Goal: Task Accomplishment & Management: Use online tool/utility

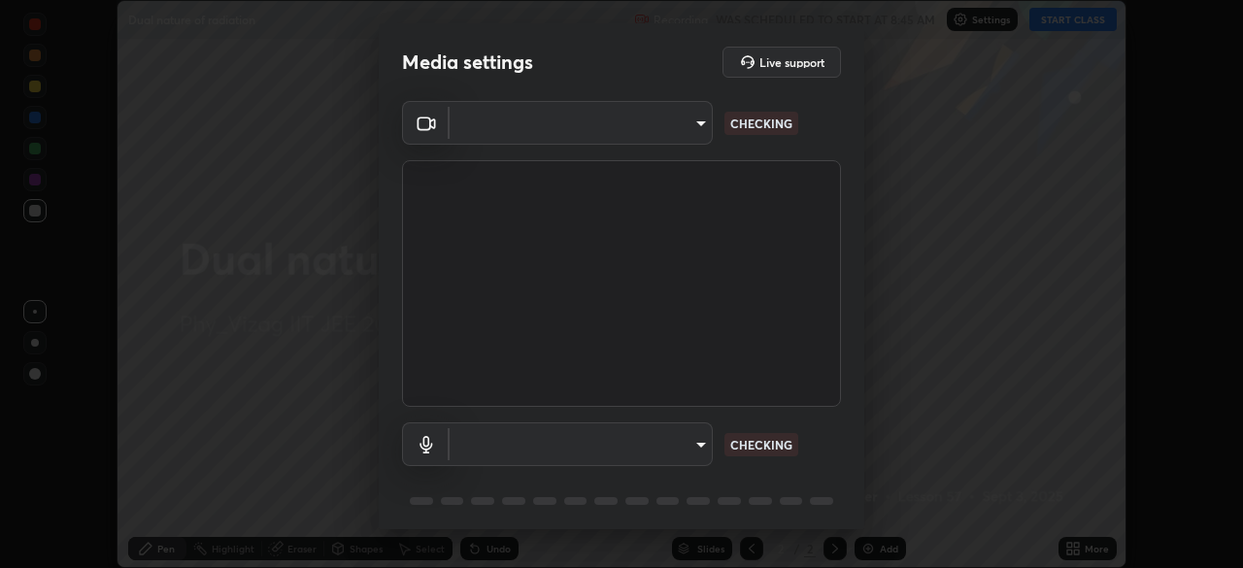
scroll to position [568, 1243]
type input "359b0c2fb2d22ad11c48a9d20da28c30b8d2b6f3407690bdf719b12c3c7a5d7b"
type input "12814da3fbad5312446f54dc96c9f45bb106af13422bf073fcb2e73aabfc12f0"
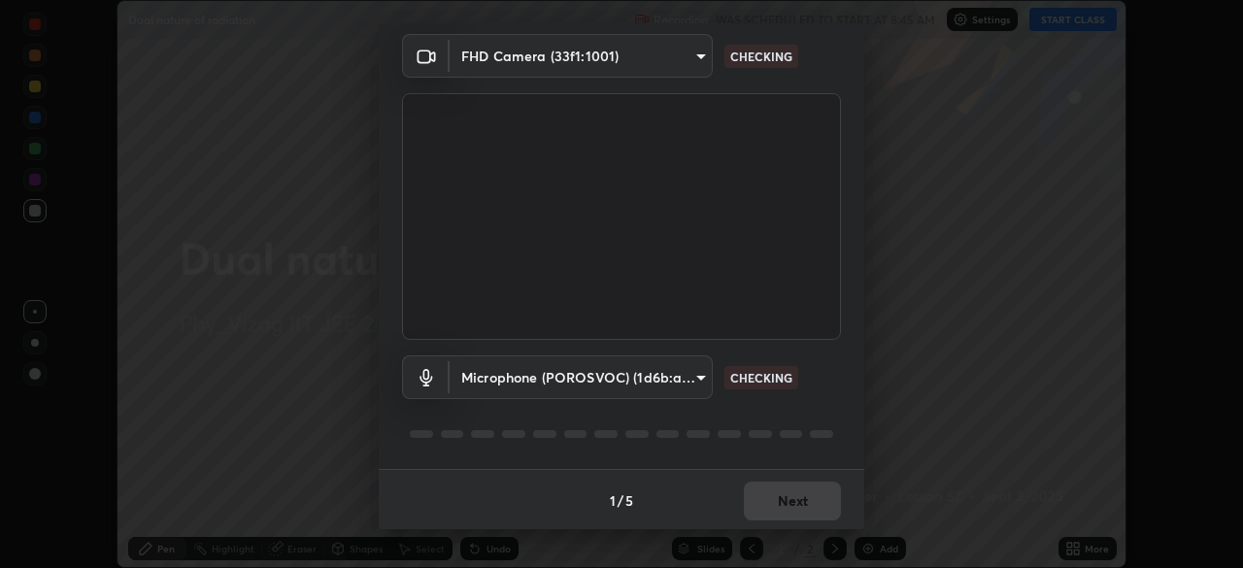
scroll to position [69, 0]
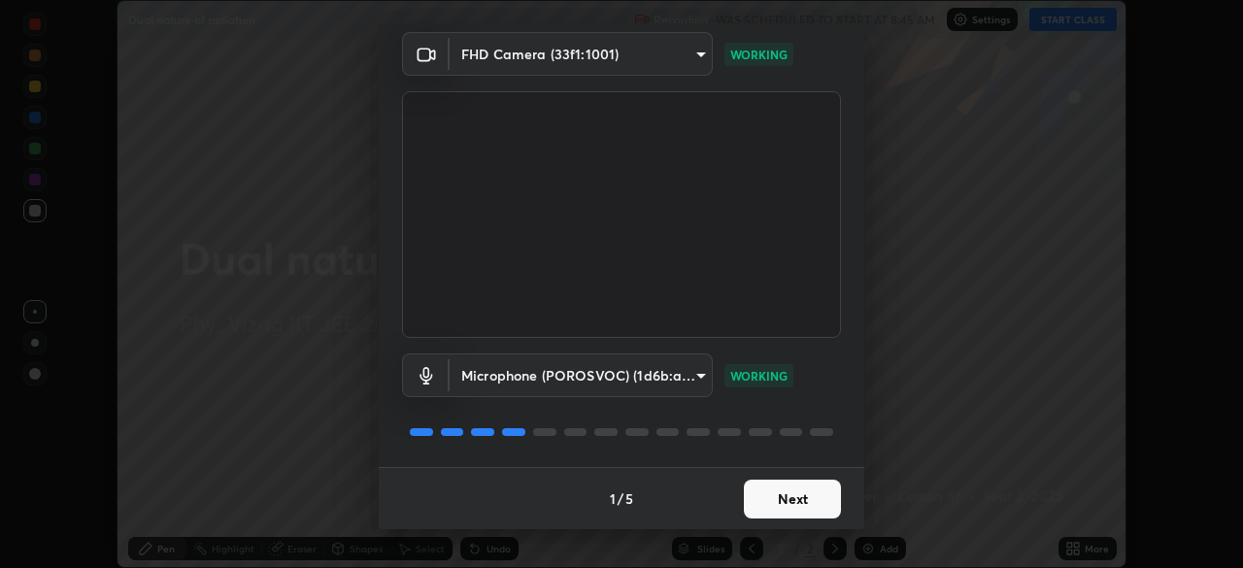
click at [785, 500] on button "Next" at bounding box center [792, 499] width 97 height 39
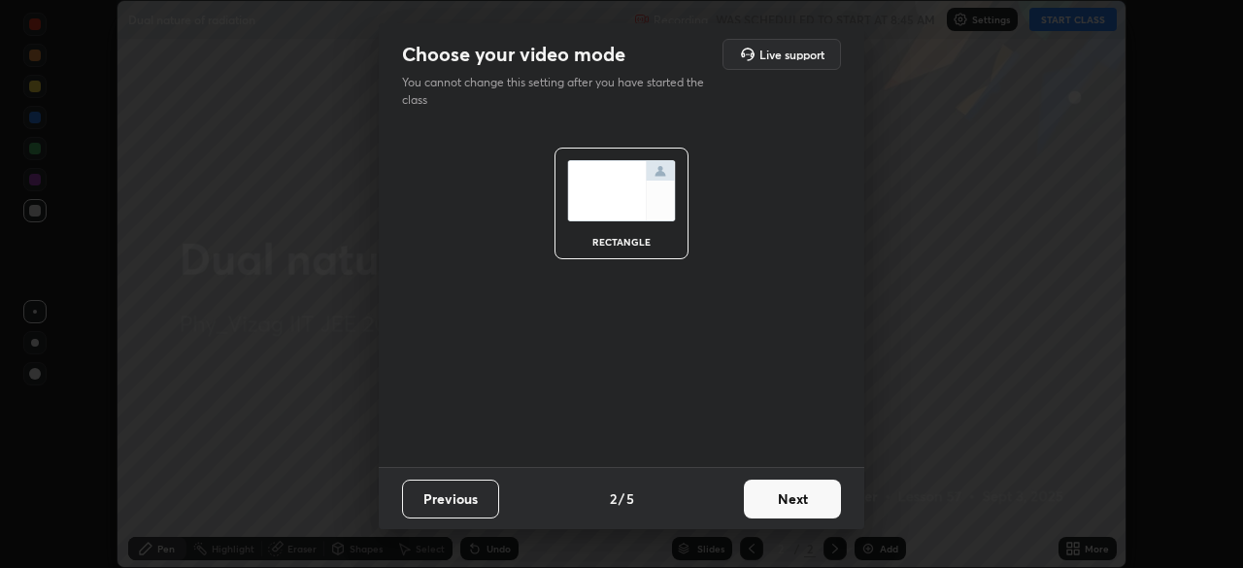
scroll to position [0, 0]
click at [812, 492] on button "Next" at bounding box center [792, 499] width 97 height 39
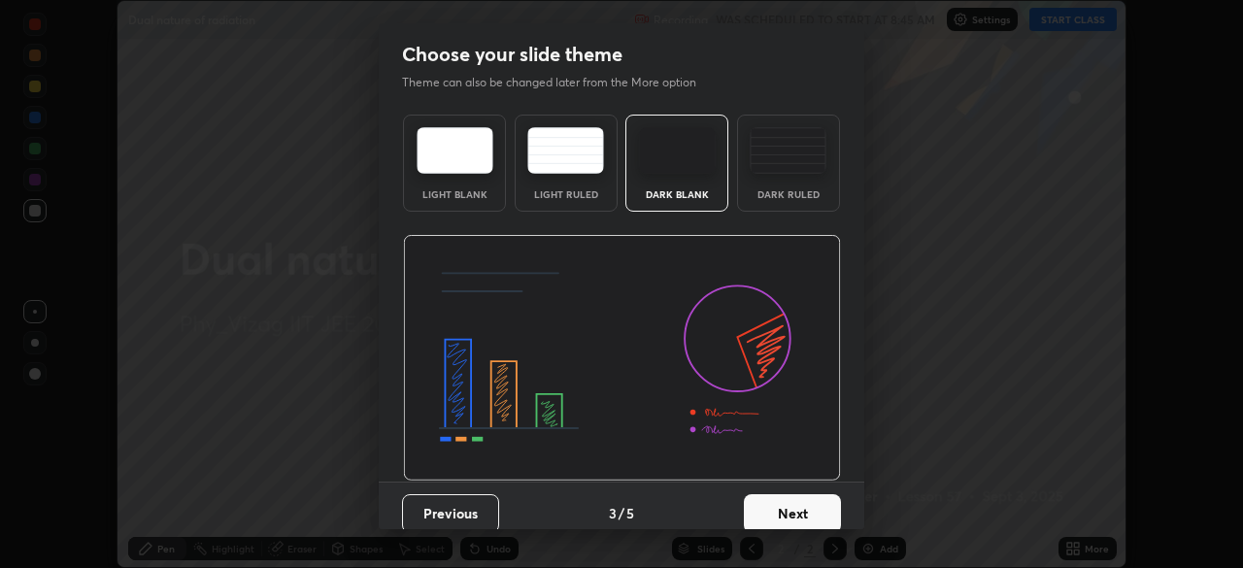
click at [802, 181] on div "Dark Ruled" at bounding box center [788, 163] width 103 height 97
click at [791, 504] on button "Next" at bounding box center [792, 513] width 97 height 39
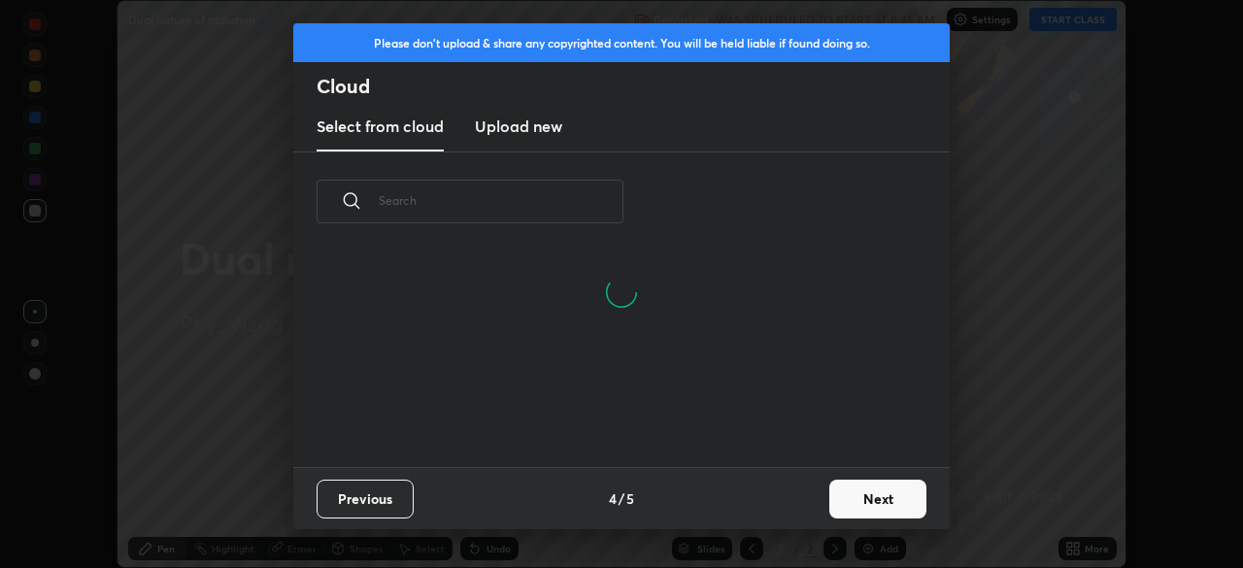
click at [858, 497] on button "Next" at bounding box center [877, 499] width 97 height 39
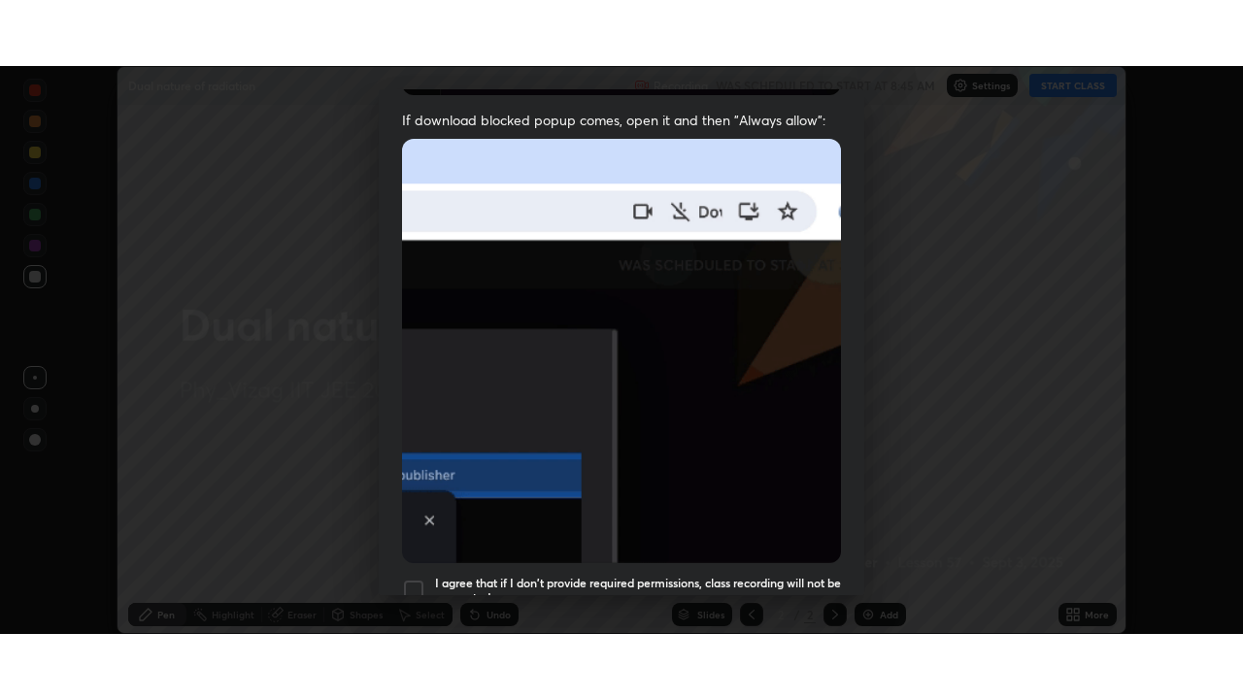
scroll to position [465, 0]
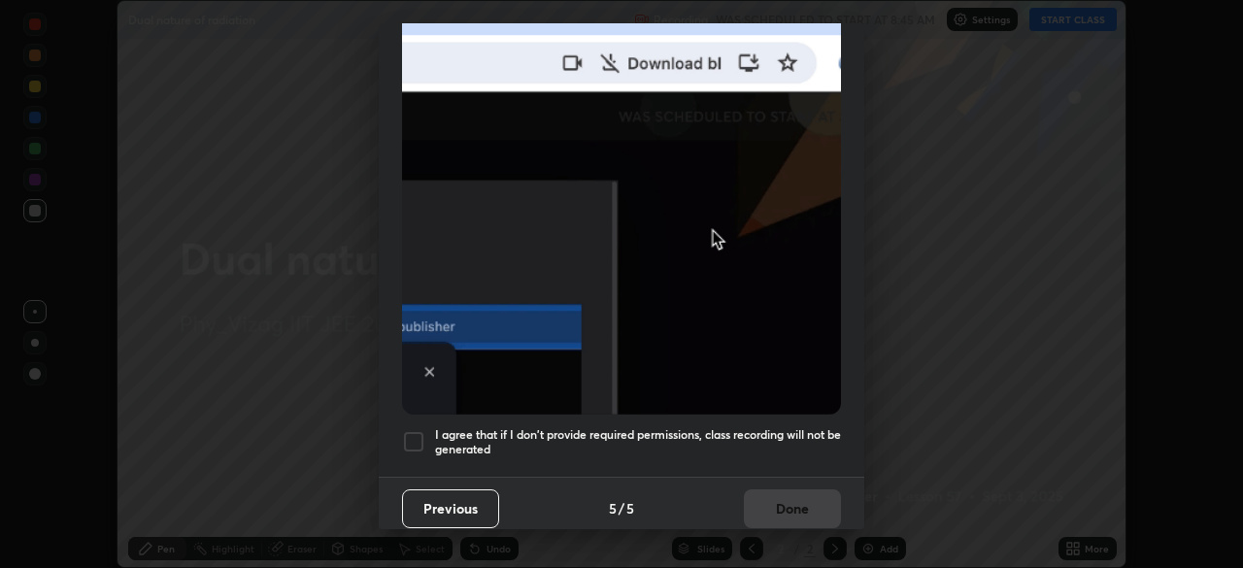
click at [421, 434] on div at bounding box center [413, 441] width 23 height 23
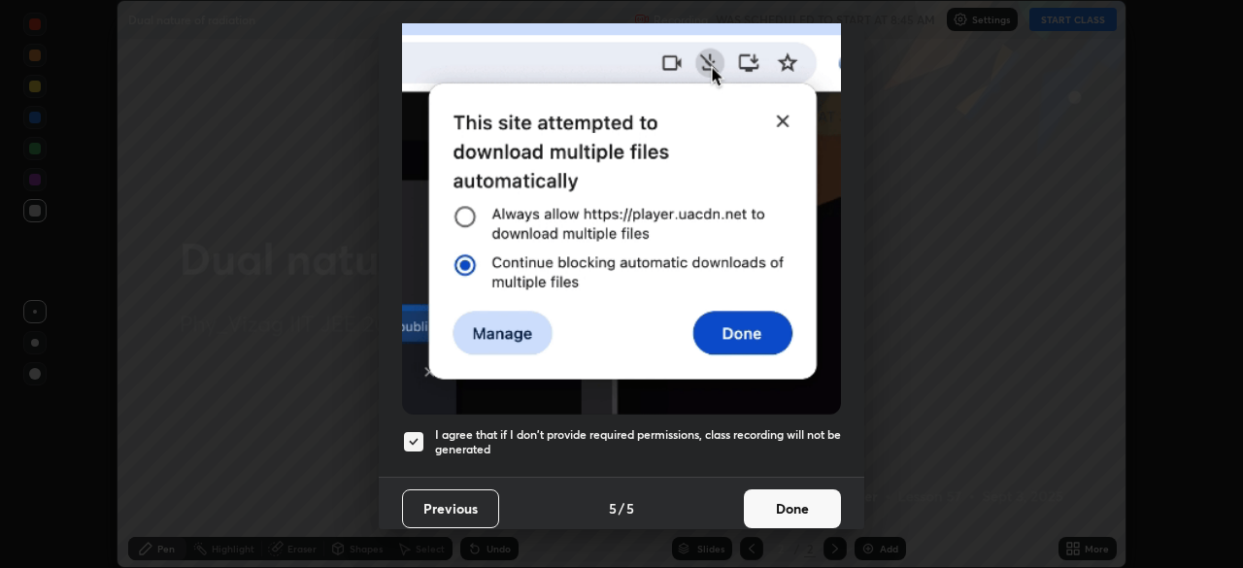
click at [794, 489] on button "Done" at bounding box center [792, 508] width 97 height 39
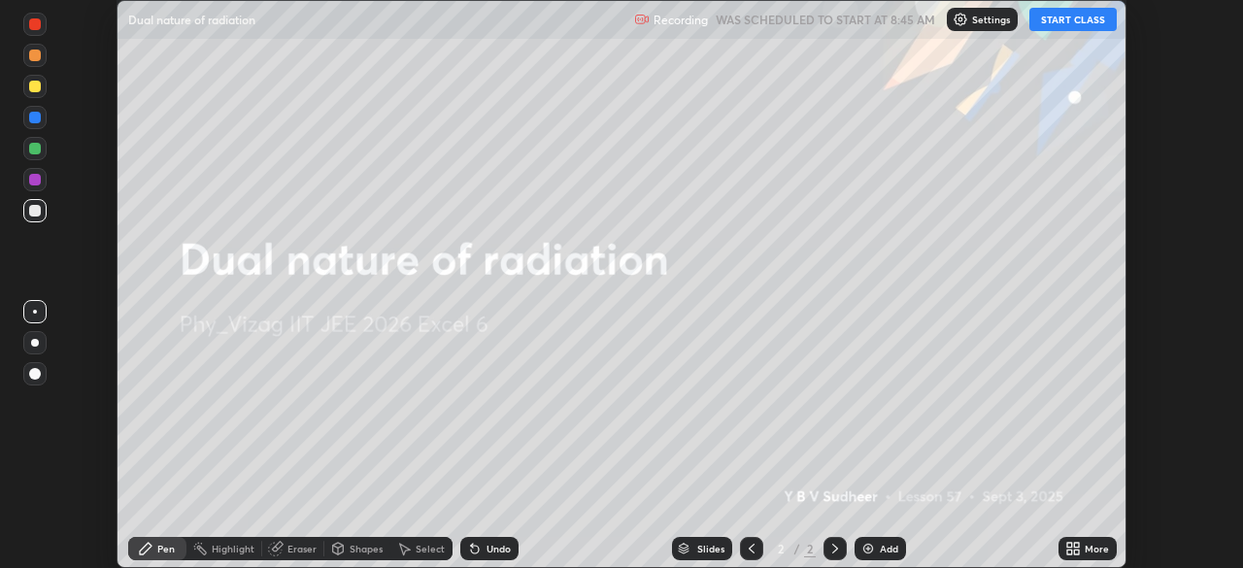
click at [868, 546] on img at bounding box center [868, 549] width 16 height 16
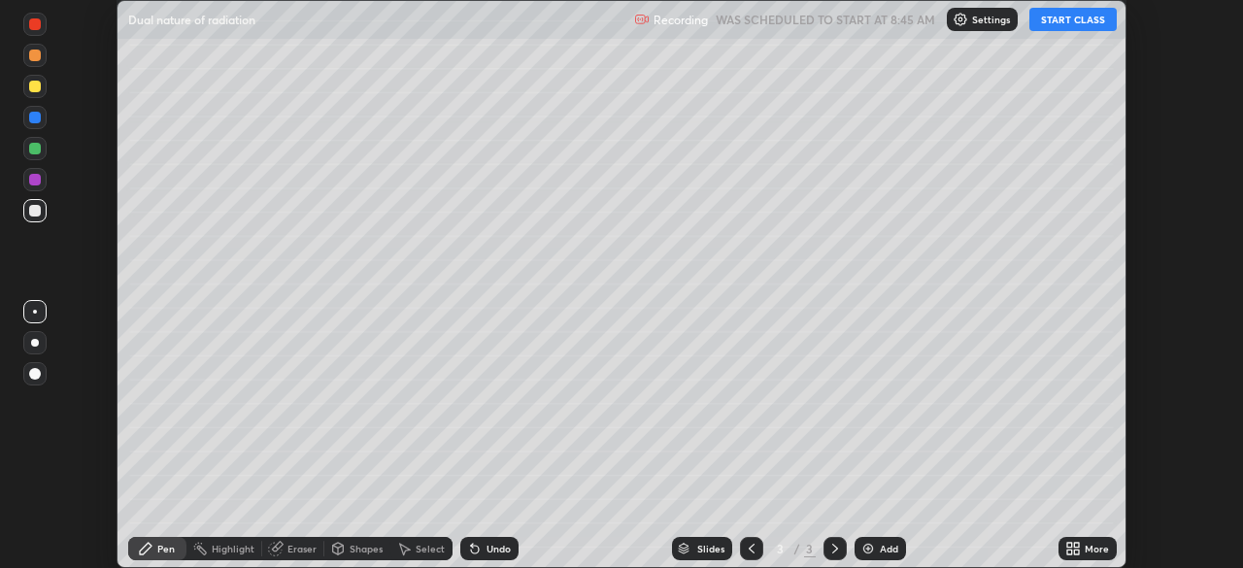
click at [1076, 545] on icon at bounding box center [1076, 545] width 5 height 5
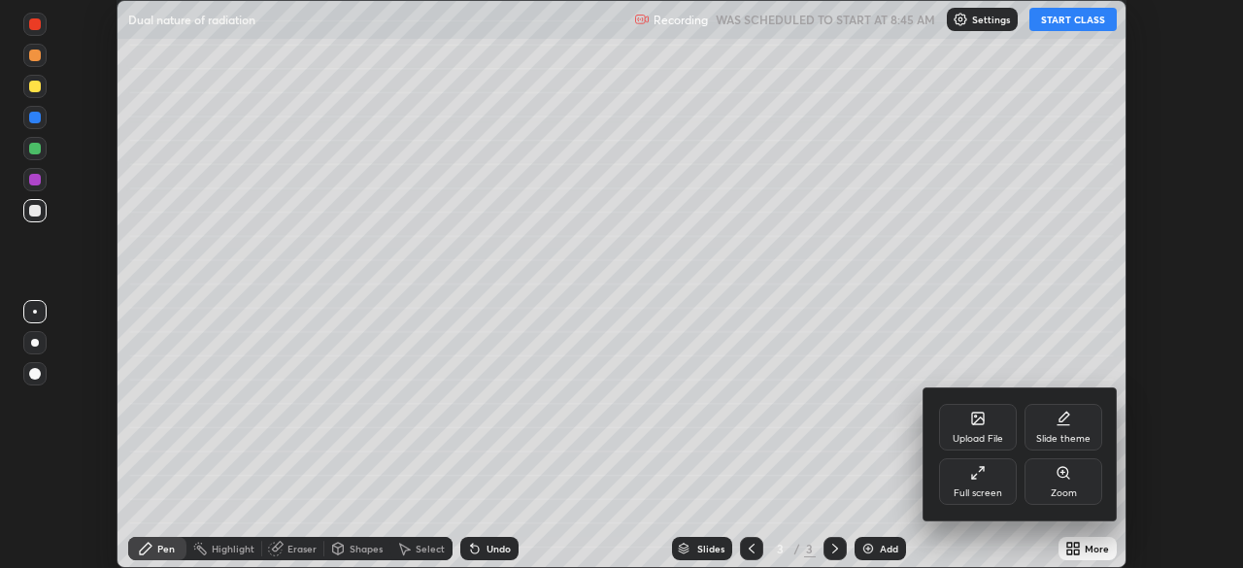
click at [979, 476] on icon at bounding box center [978, 473] width 16 height 16
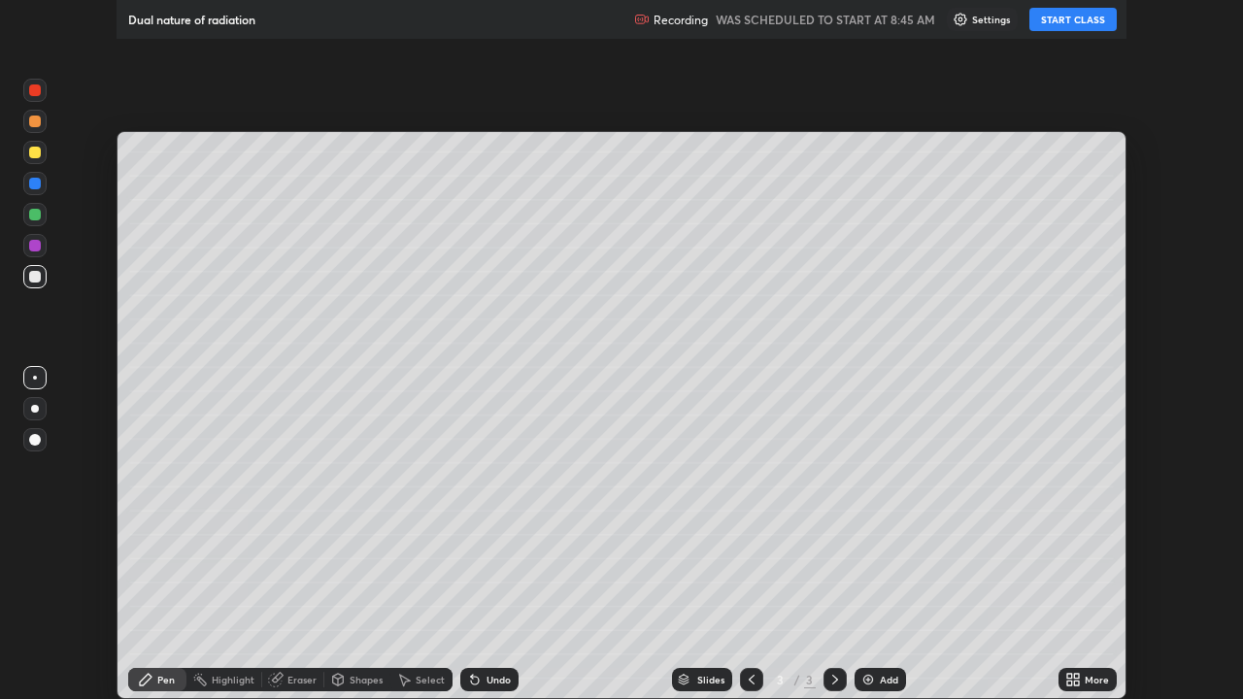
scroll to position [699, 1243]
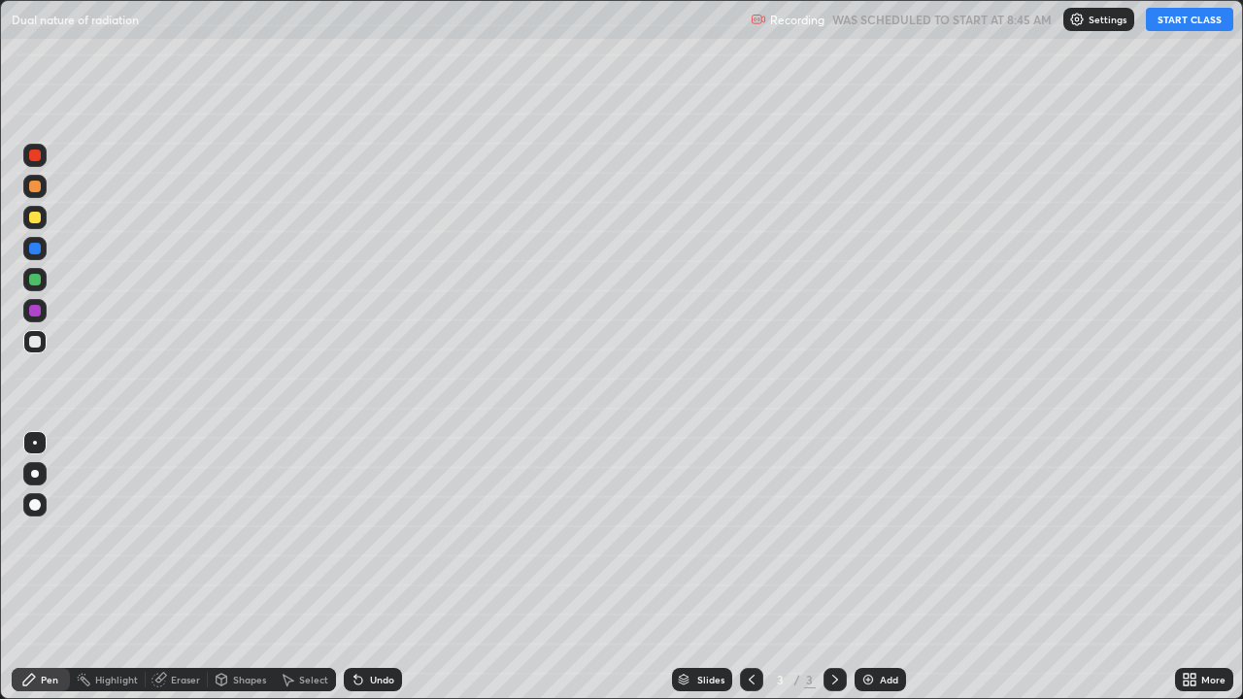
click at [1172, 25] on button "START CLASS" at bounding box center [1189, 19] width 87 height 23
click at [45, 474] on div at bounding box center [34, 473] width 23 height 23
click at [39, 219] on div at bounding box center [35, 218] width 12 height 12
click at [183, 567] on div "Eraser" at bounding box center [185, 680] width 29 height 10
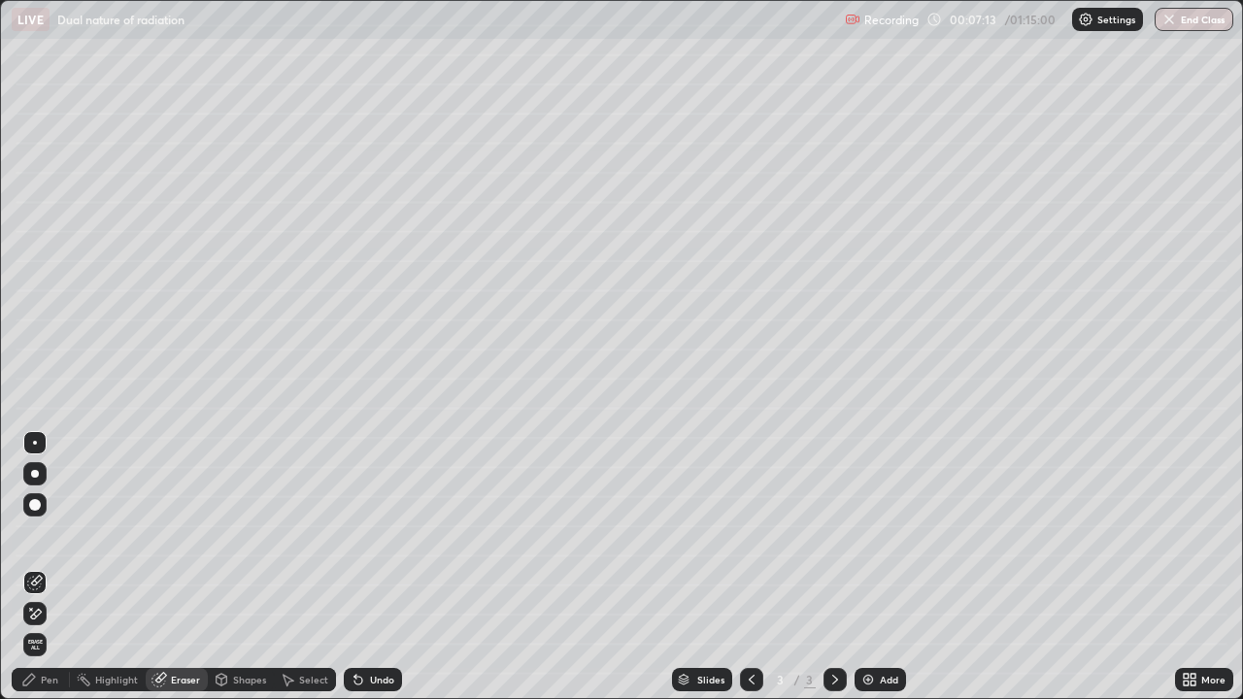
click at [46, 567] on div at bounding box center [34, 613] width 23 height 23
click at [37, 567] on div "Pen" at bounding box center [41, 679] width 58 height 23
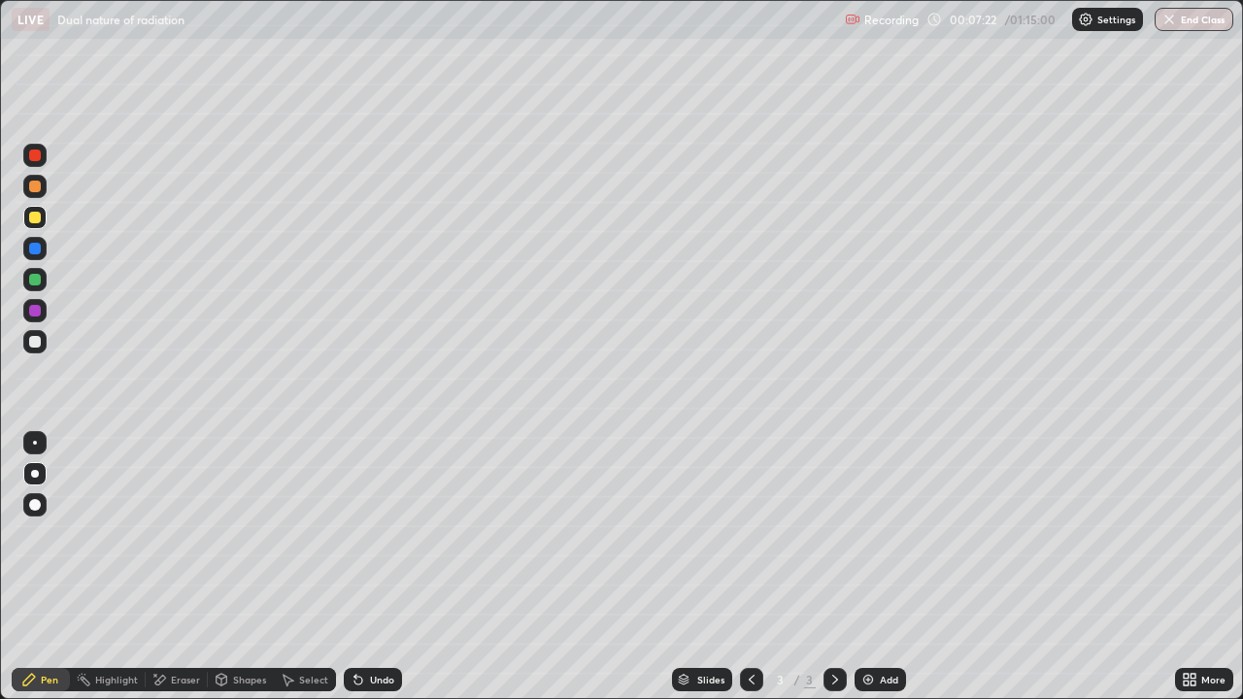
click at [366, 567] on div "Undo" at bounding box center [373, 679] width 58 height 23
click at [181, 567] on div "Eraser" at bounding box center [185, 680] width 29 height 10
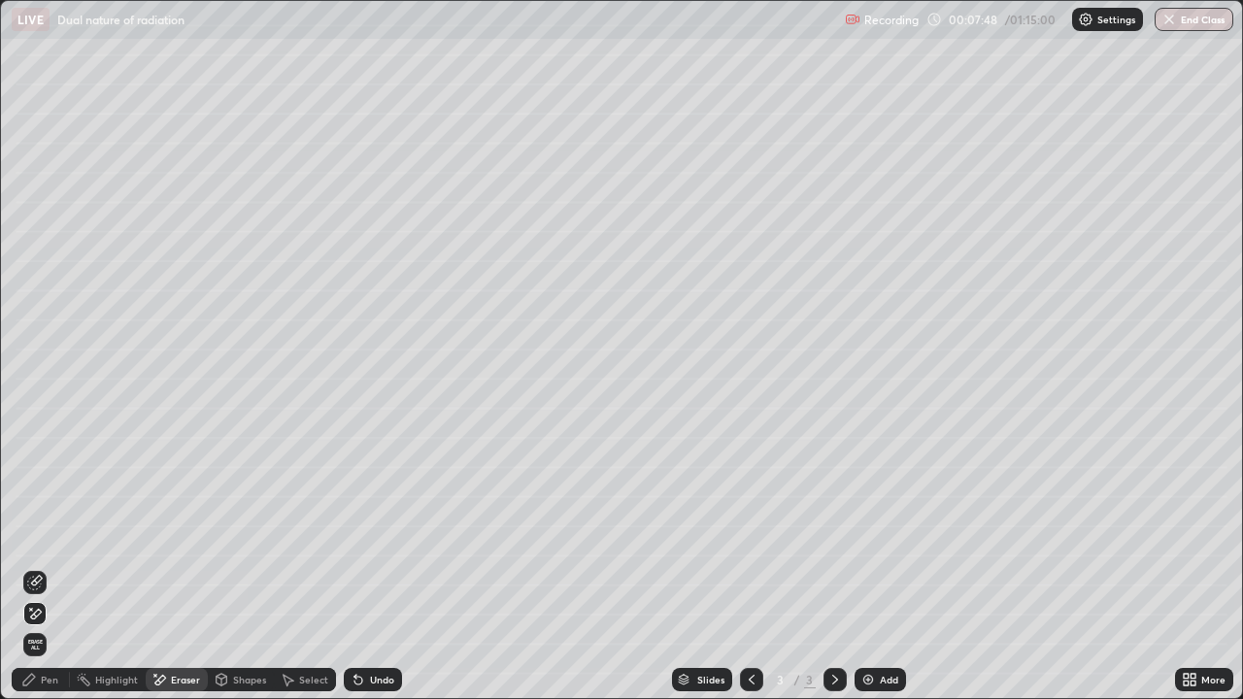
click at [37, 567] on span "Erase all" at bounding box center [34, 645] width 21 height 12
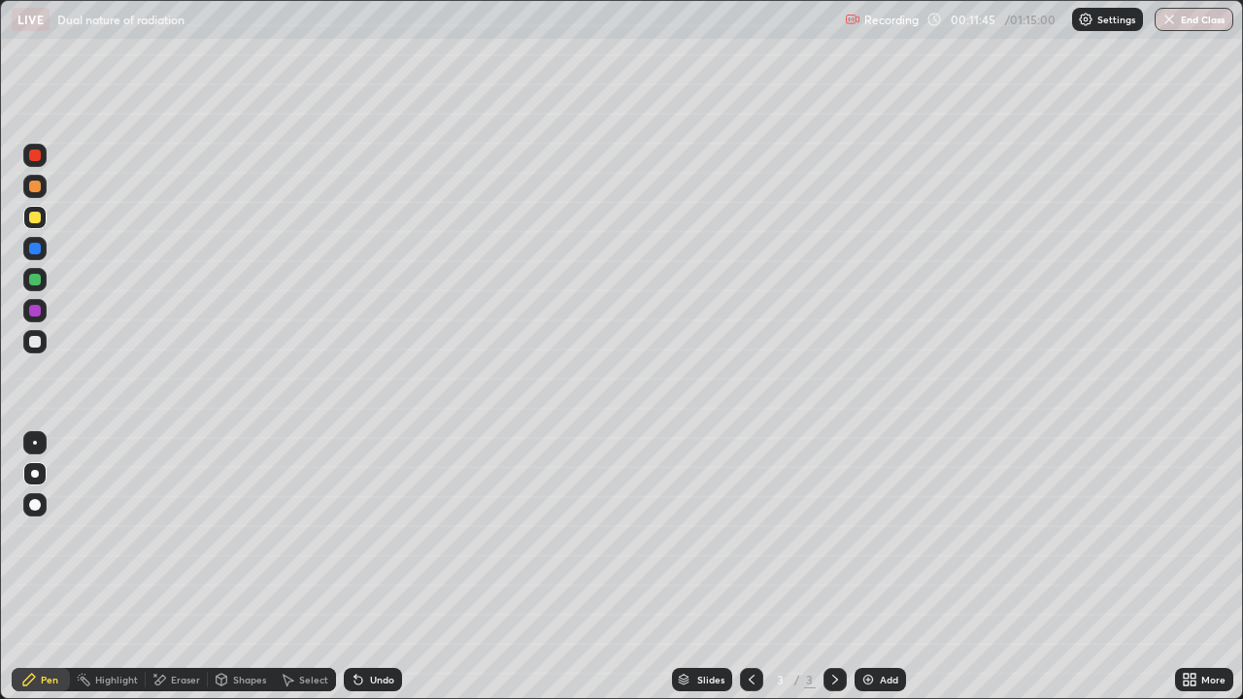
click at [354, 567] on icon at bounding box center [358, 681] width 8 height 8
click at [348, 567] on div "Undo" at bounding box center [373, 679] width 58 height 23
click at [180, 567] on div "Eraser" at bounding box center [185, 680] width 29 height 10
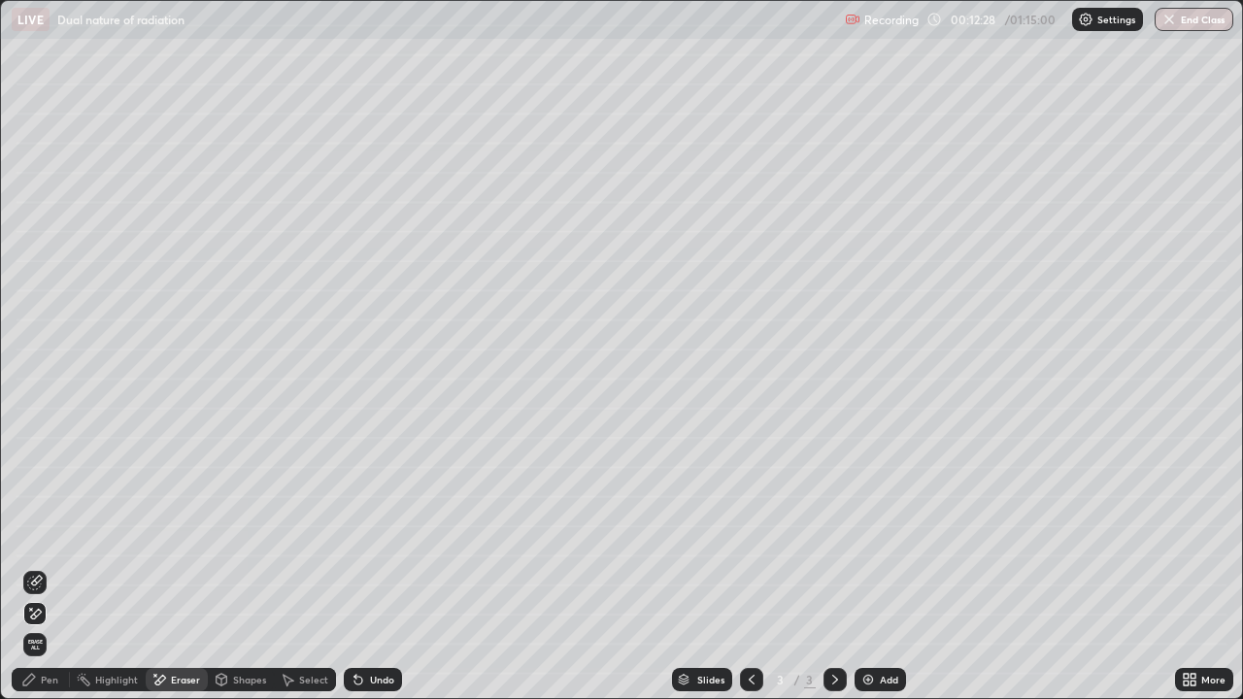
click at [50, 567] on div "Pen" at bounding box center [49, 680] width 17 height 10
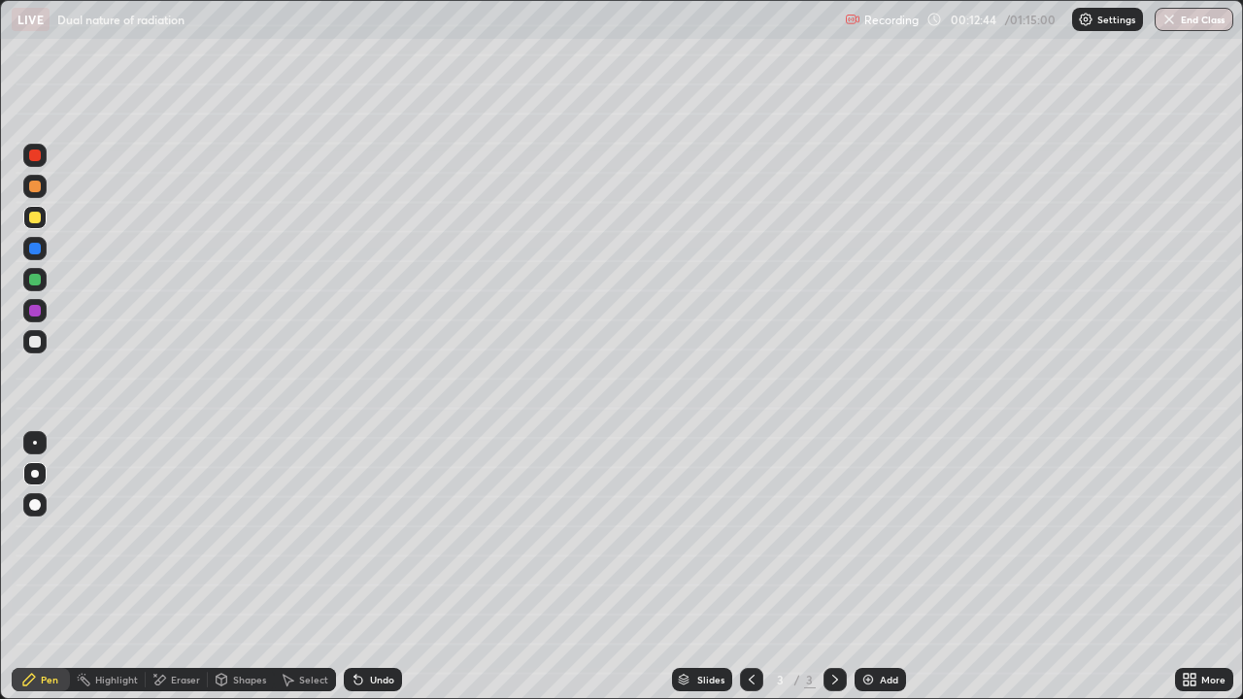
click at [188, 567] on div "Eraser" at bounding box center [185, 680] width 29 height 10
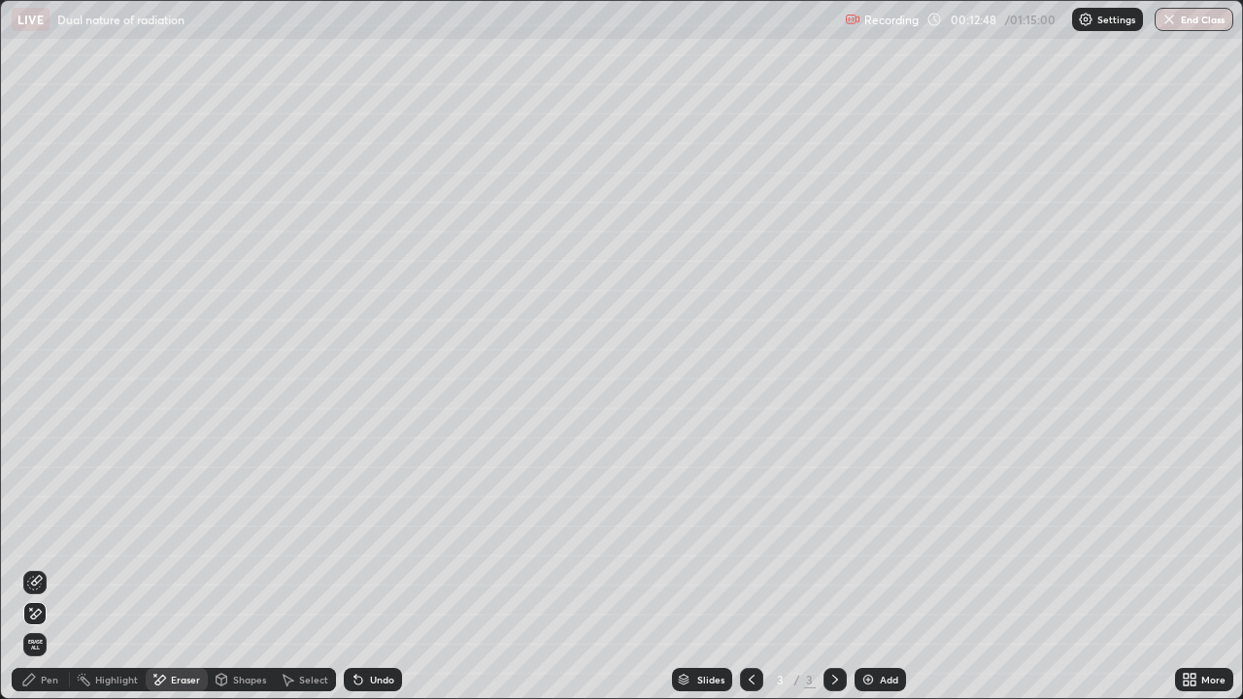
click at [38, 567] on icon at bounding box center [35, 583] width 16 height 16
click at [38, 567] on div "Pen" at bounding box center [41, 679] width 58 height 23
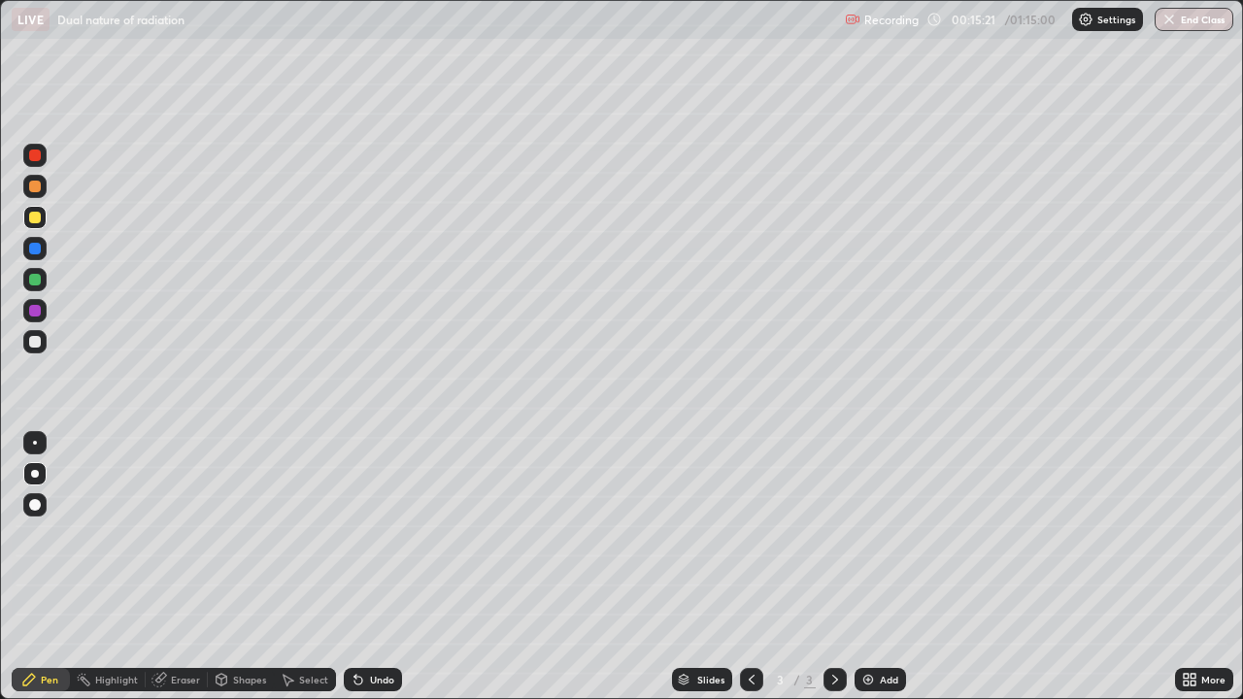
click at [183, 567] on div "Eraser" at bounding box center [185, 680] width 29 height 10
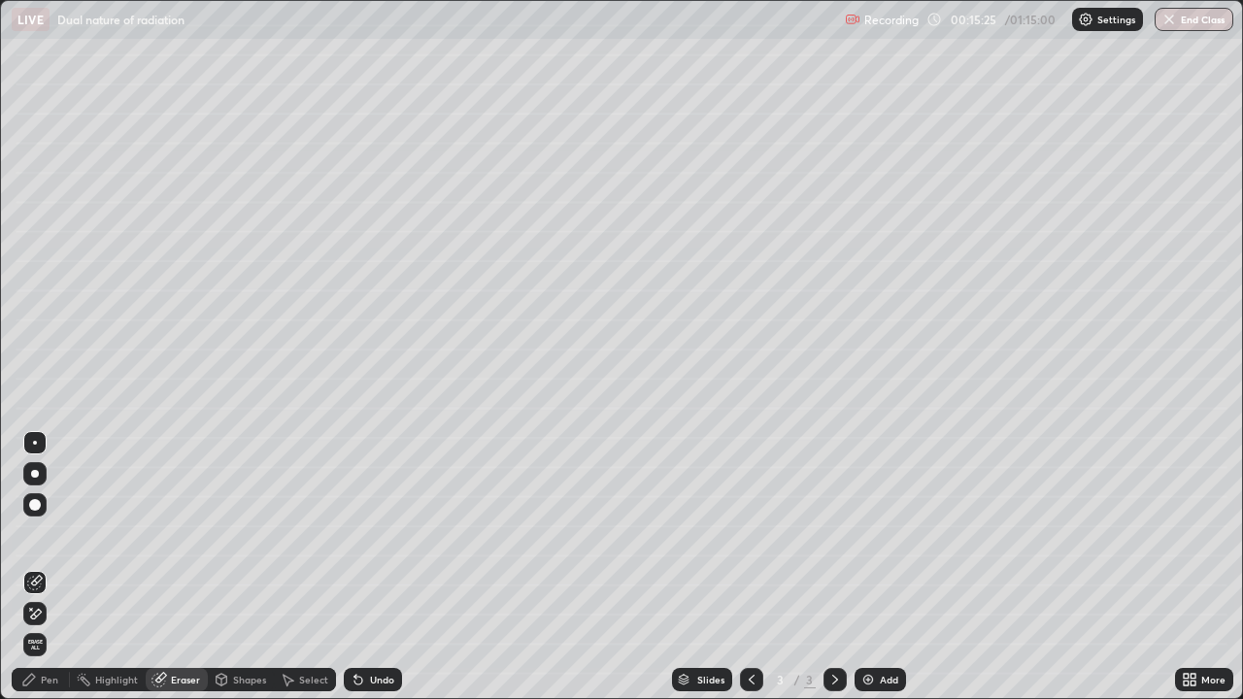
click at [54, 567] on div "Pen" at bounding box center [49, 680] width 17 height 10
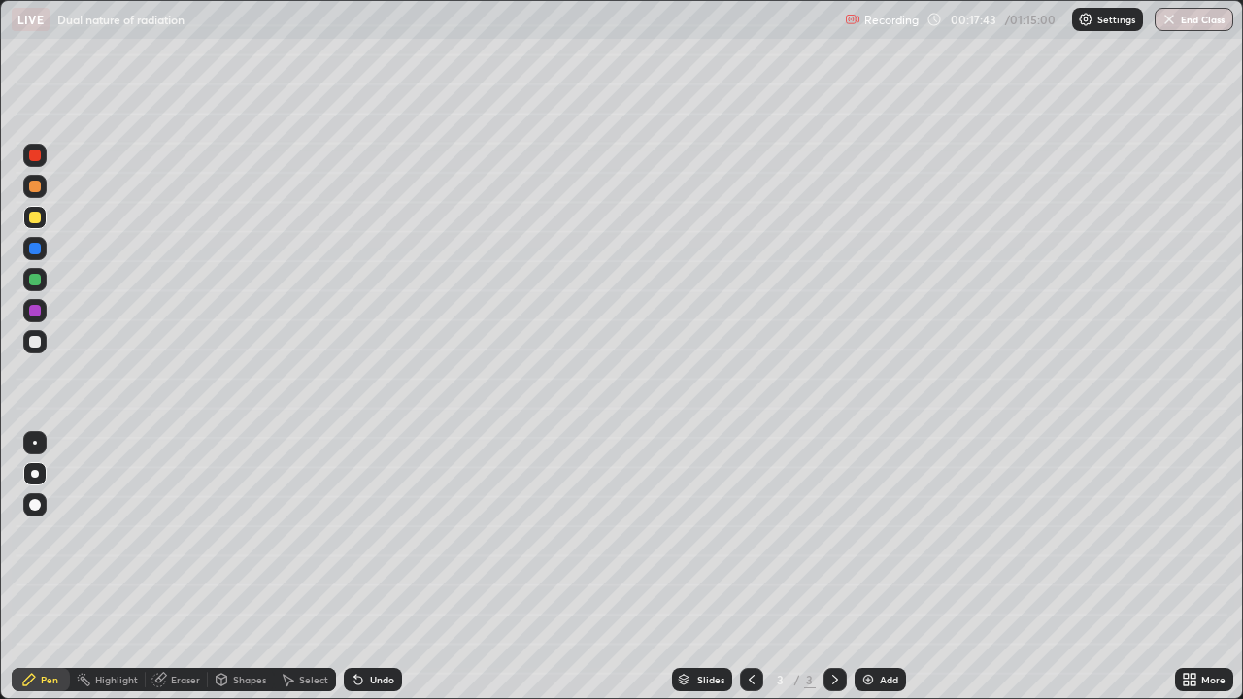
click at [865, 567] on img at bounding box center [868, 680] width 16 height 16
click at [231, 567] on div "Shapes" at bounding box center [241, 679] width 66 height 23
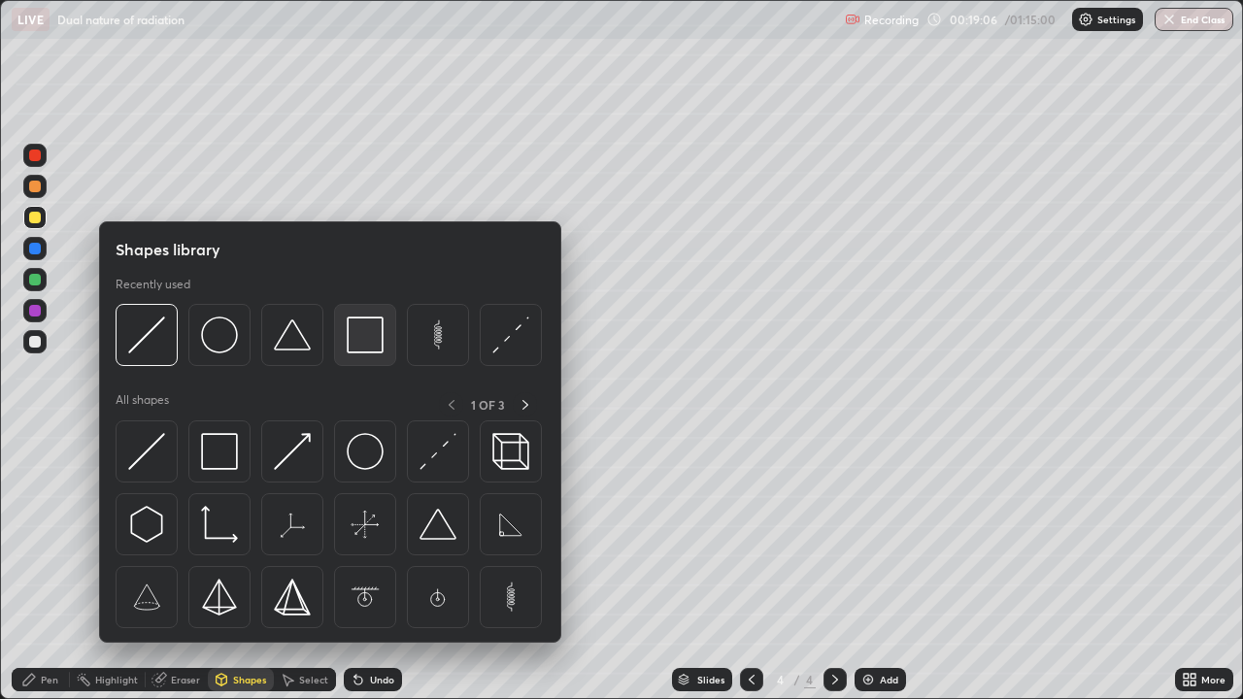
click at [360, 335] on img at bounding box center [365, 334] width 37 height 37
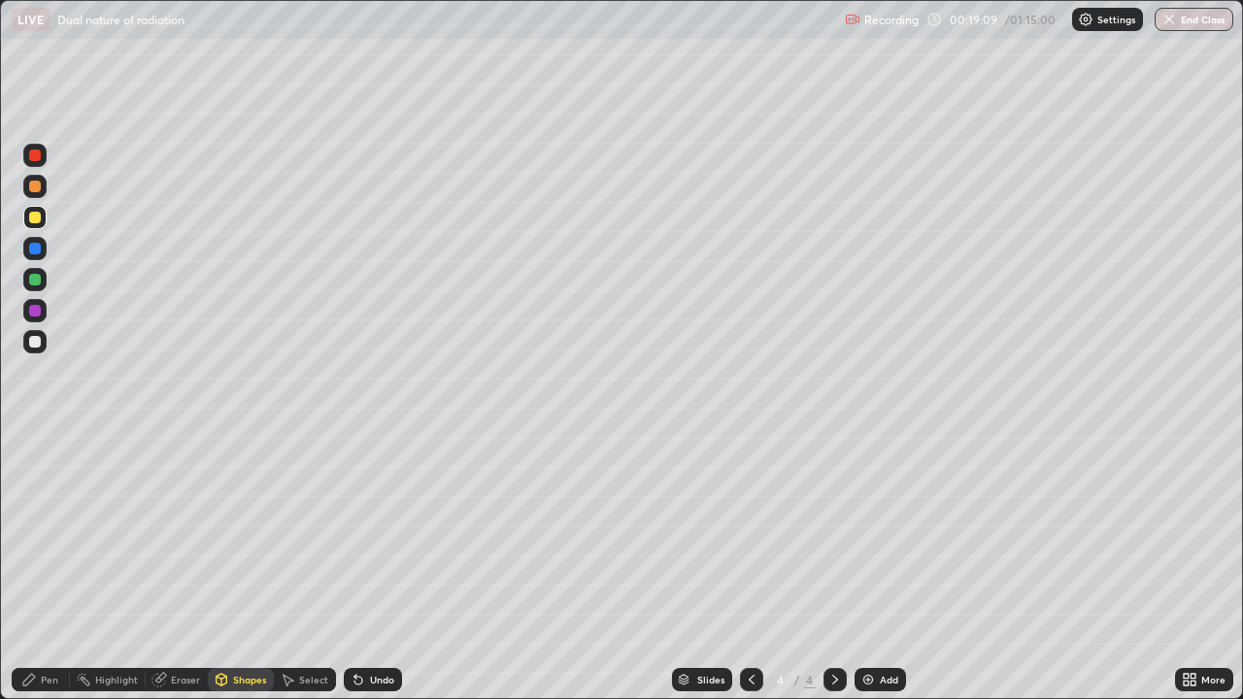
click at [362, 567] on div "Undo" at bounding box center [373, 679] width 58 height 23
click at [50, 567] on div "Pen" at bounding box center [49, 680] width 17 height 10
click at [43, 345] on div at bounding box center [34, 341] width 23 height 23
click at [244, 567] on div "Shapes" at bounding box center [241, 679] width 66 height 23
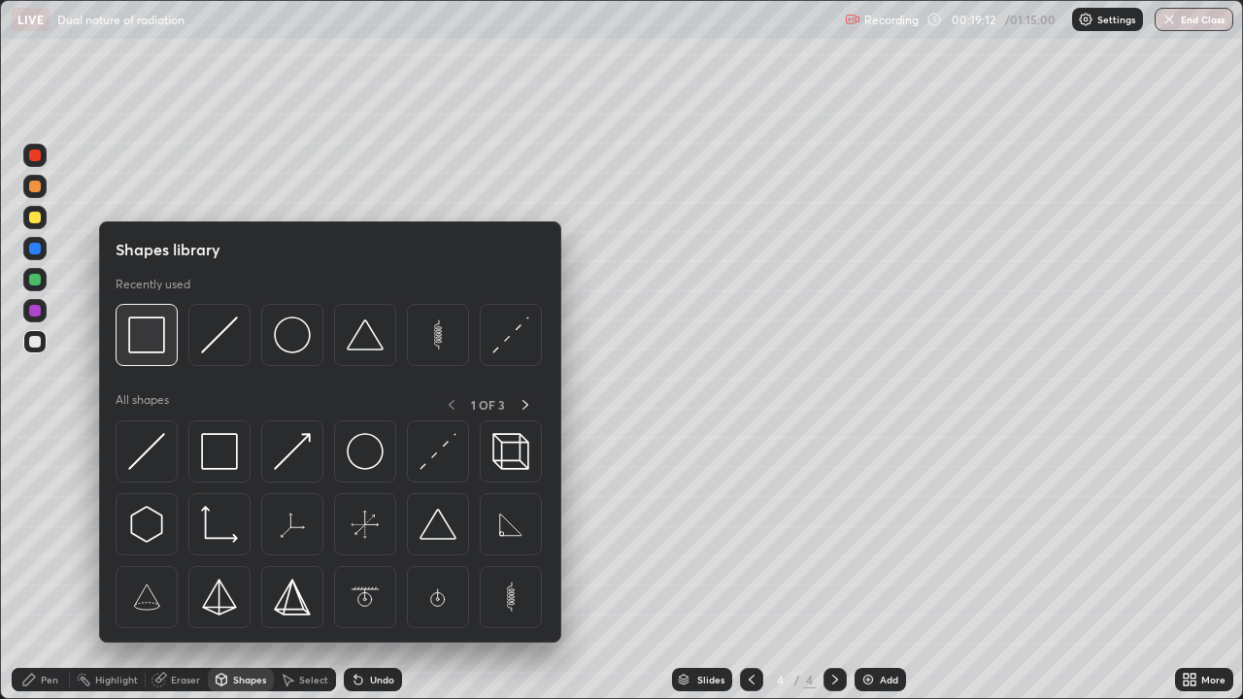
click at [161, 349] on img at bounding box center [146, 334] width 37 height 37
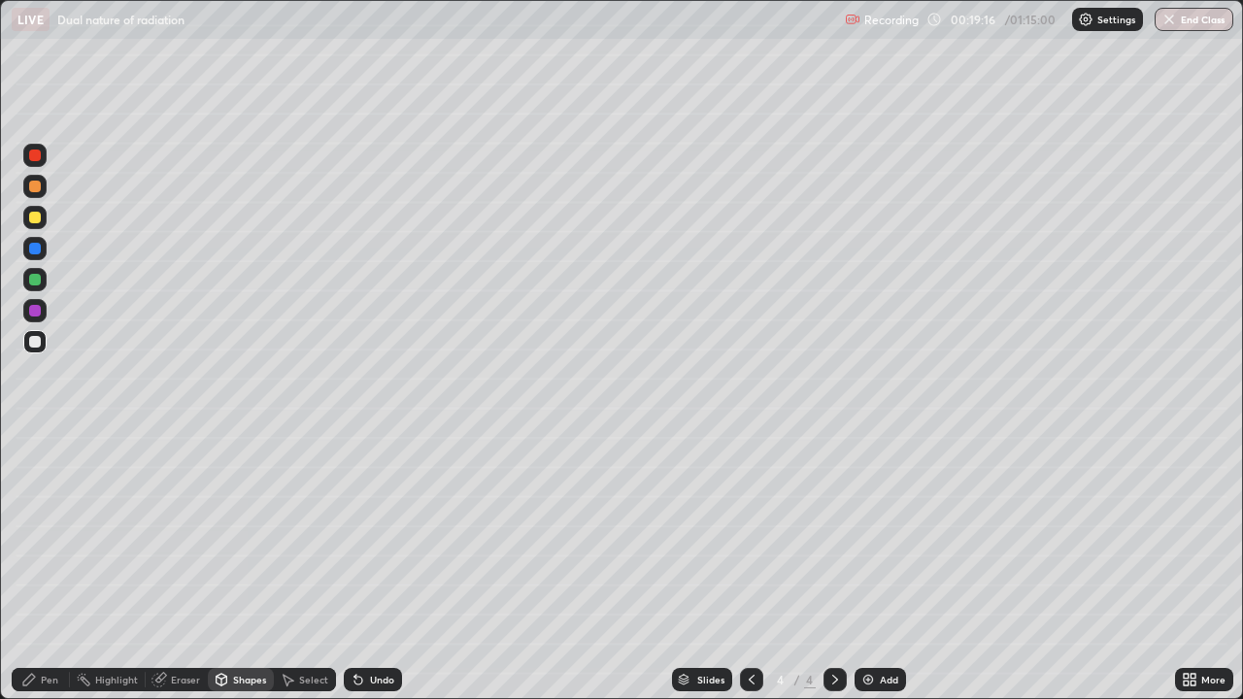
click at [50, 567] on div "Pen" at bounding box center [49, 680] width 17 height 10
click at [374, 567] on div "Undo" at bounding box center [382, 680] width 24 height 10
click at [372, 567] on div "Undo" at bounding box center [382, 680] width 24 height 10
click at [376, 567] on div "Undo" at bounding box center [382, 680] width 24 height 10
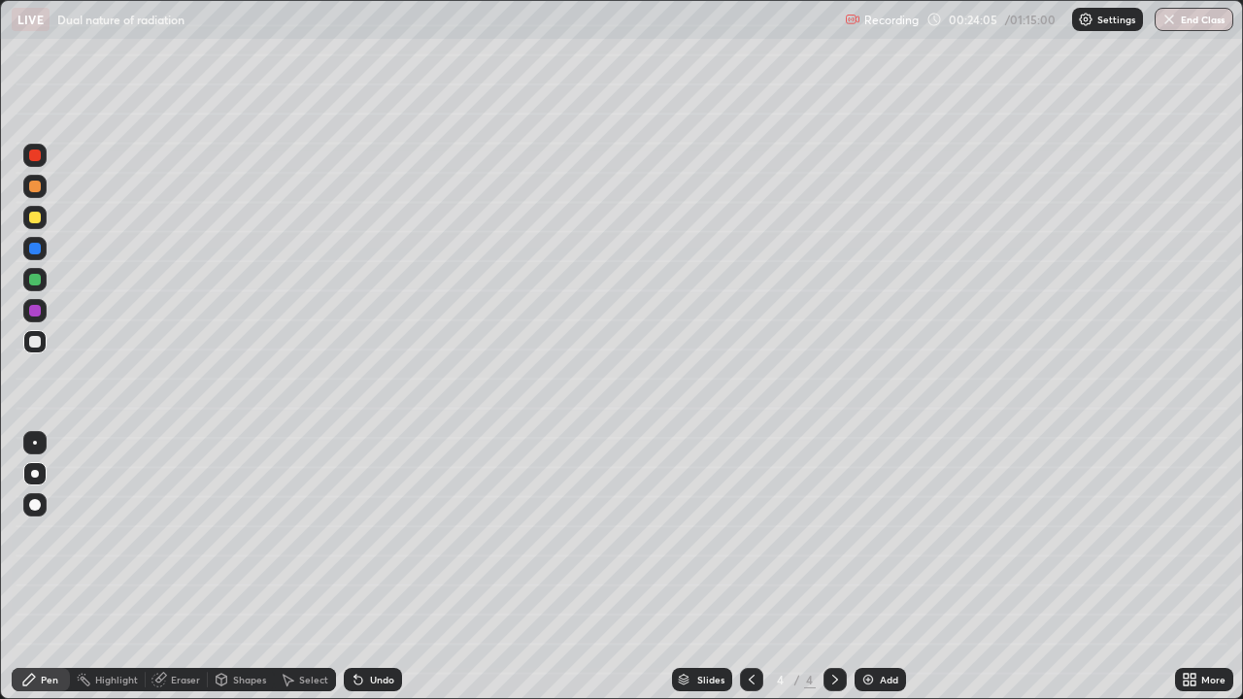
click at [373, 567] on div "Undo" at bounding box center [382, 680] width 24 height 10
click at [375, 567] on div "Undo" at bounding box center [382, 680] width 24 height 10
click at [378, 567] on div "Undo" at bounding box center [382, 680] width 24 height 10
click at [385, 567] on div "Undo" at bounding box center [382, 680] width 24 height 10
click at [872, 567] on img at bounding box center [868, 680] width 16 height 16
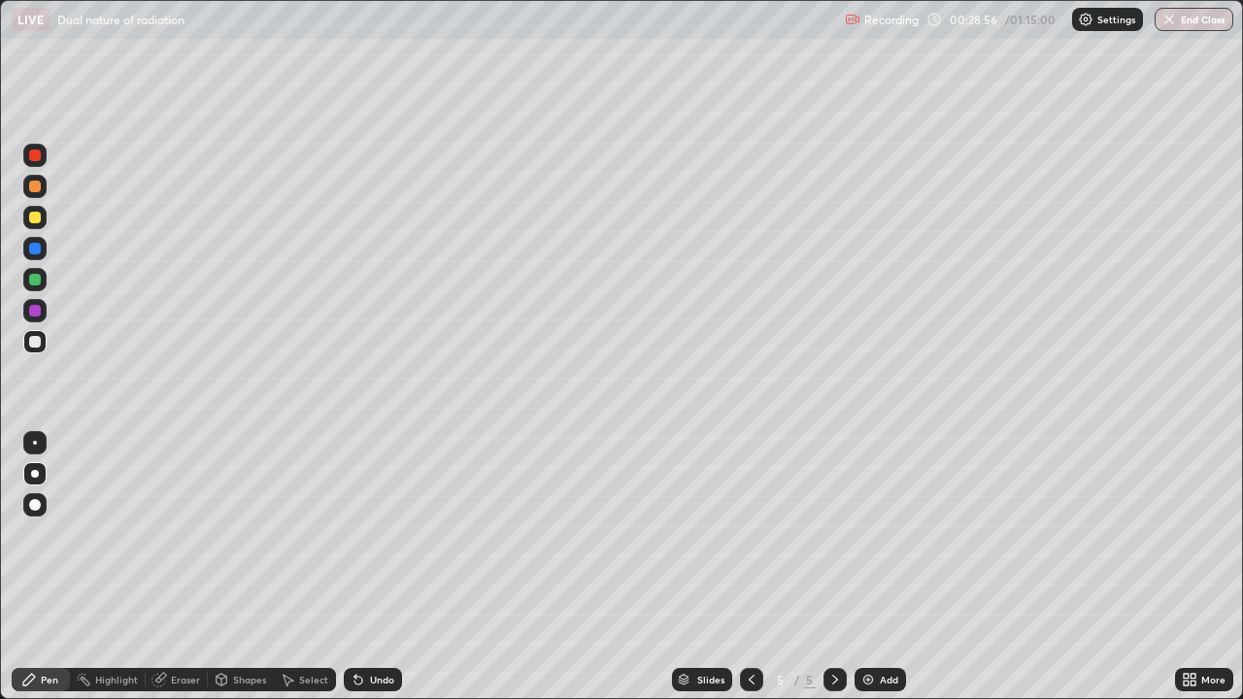
click at [368, 567] on div "Undo" at bounding box center [373, 679] width 58 height 23
click at [380, 567] on div "Undo" at bounding box center [373, 679] width 58 height 23
click at [242, 567] on div "Shapes" at bounding box center [249, 680] width 33 height 10
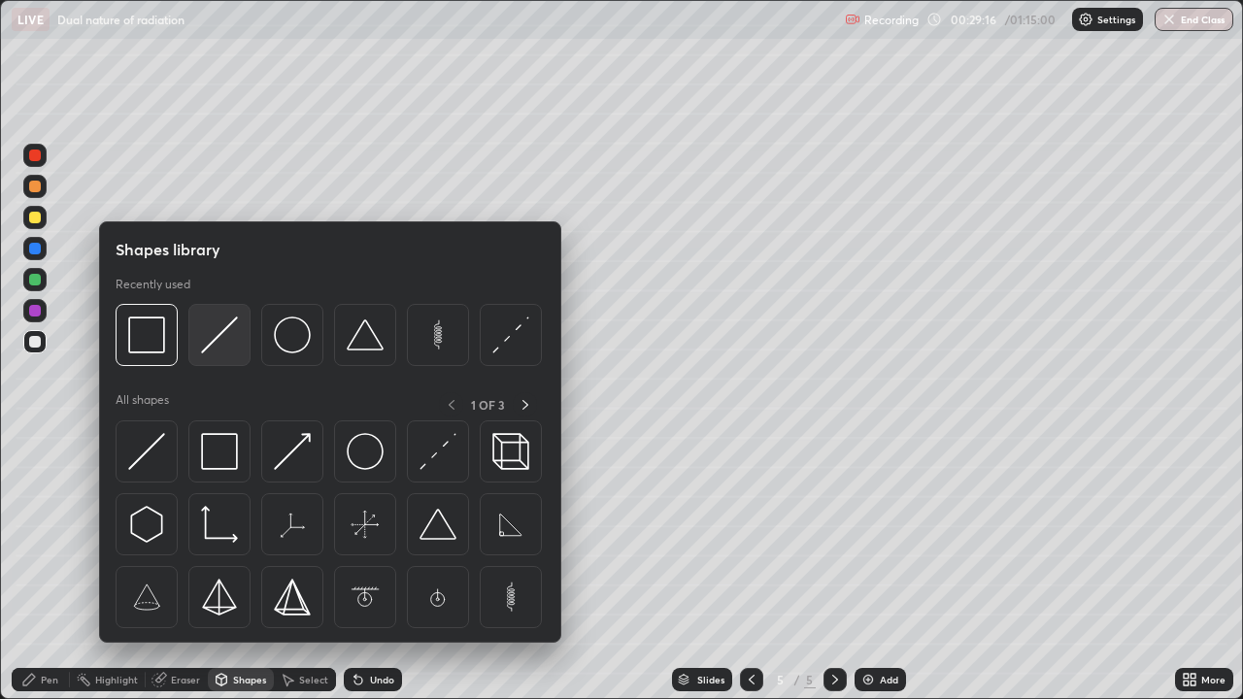
click at [238, 347] on img at bounding box center [219, 334] width 37 height 37
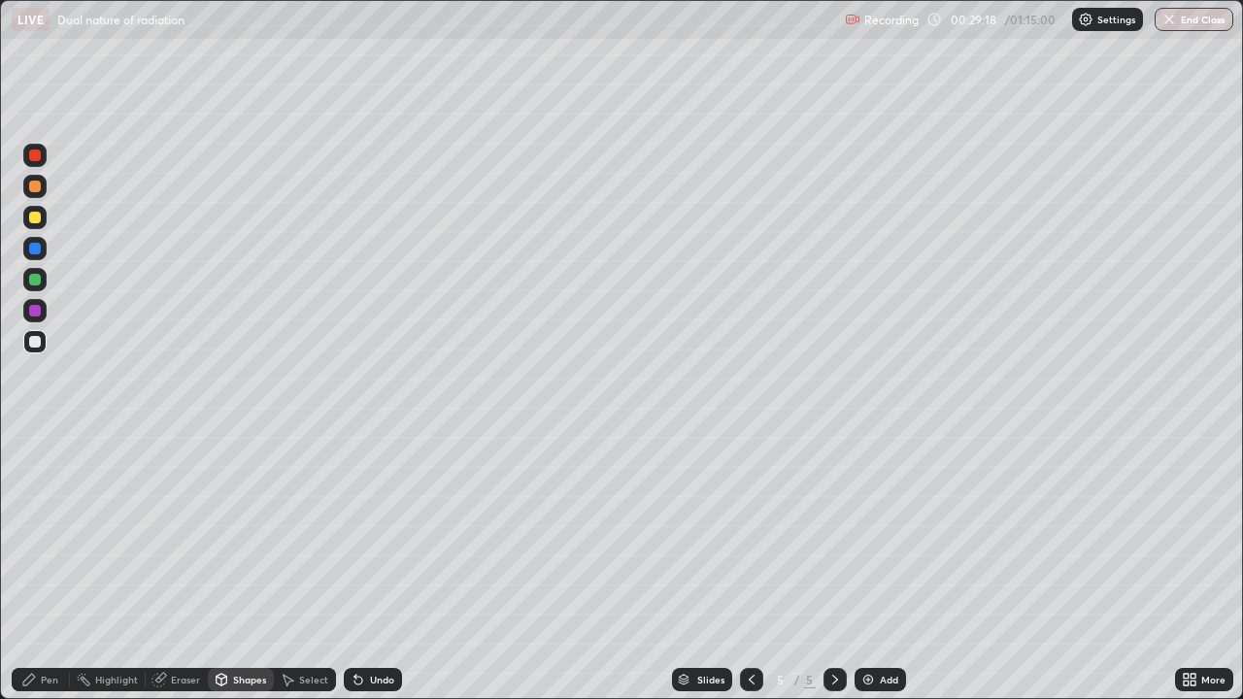
click at [51, 567] on div "Pen" at bounding box center [49, 680] width 17 height 10
click at [373, 567] on div "Undo" at bounding box center [382, 680] width 24 height 10
click at [375, 567] on div "Undo" at bounding box center [382, 680] width 24 height 10
click at [376, 567] on div "Undo" at bounding box center [382, 680] width 24 height 10
click at [370, 567] on div "Undo" at bounding box center [382, 680] width 24 height 10
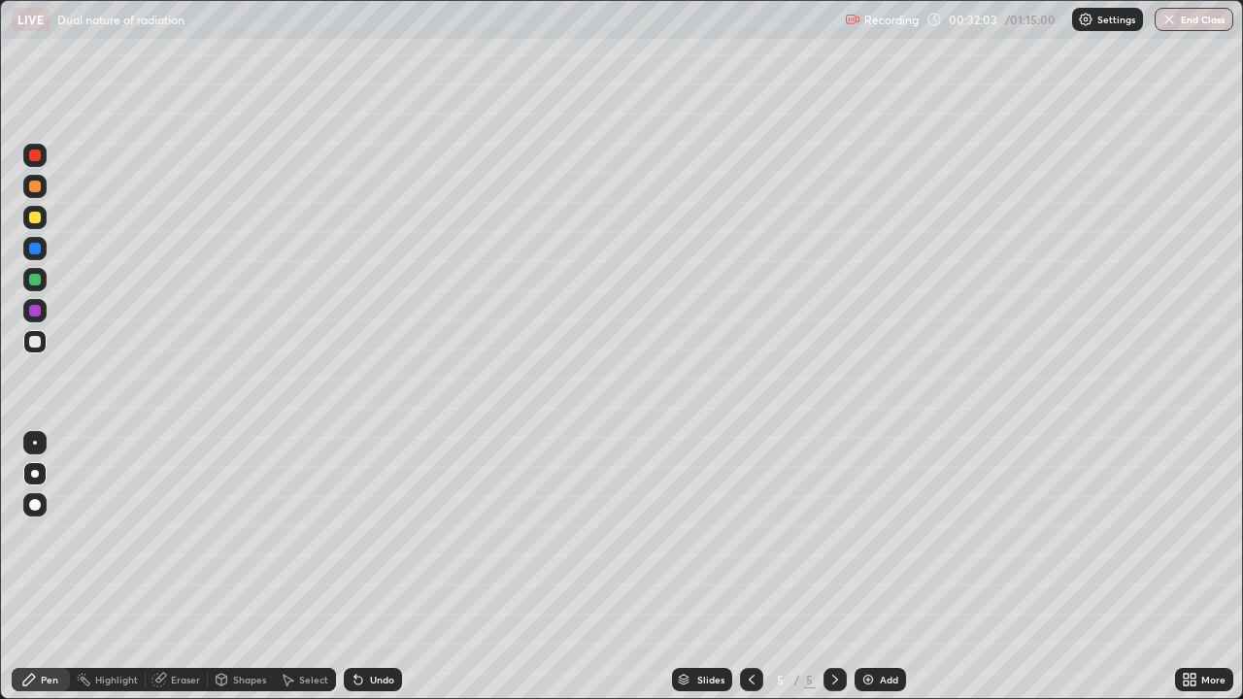
click at [372, 567] on div "Undo" at bounding box center [382, 680] width 24 height 10
click at [752, 567] on icon at bounding box center [752, 680] width 16 height 16
click at [834, 567] on icon at bounding box center [835, 680] width 16 height 16
click at [865, 567] on img at bounding box center [868, 680] width 16 height 16
click at [180, 567] on div "Eraser" at bounding box center [177, 679] width 62 height 23
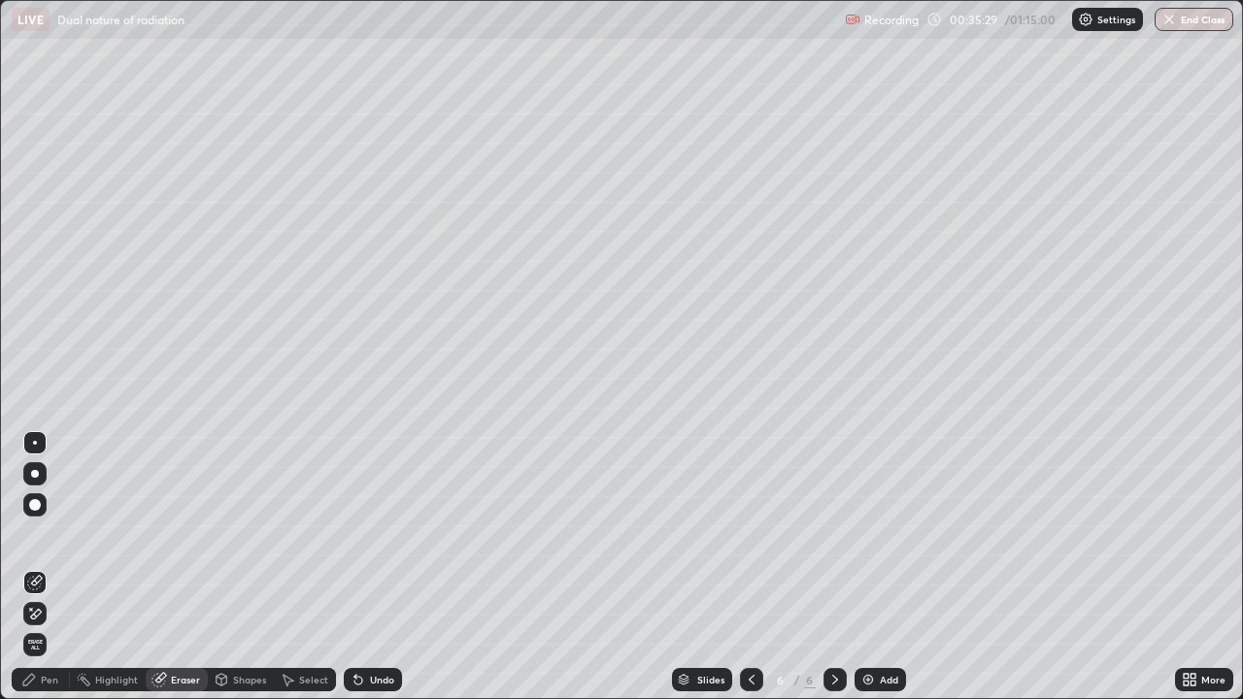
click at [39, 567] on div "Pen" at bounding box center [41, 679] width 58 height 23
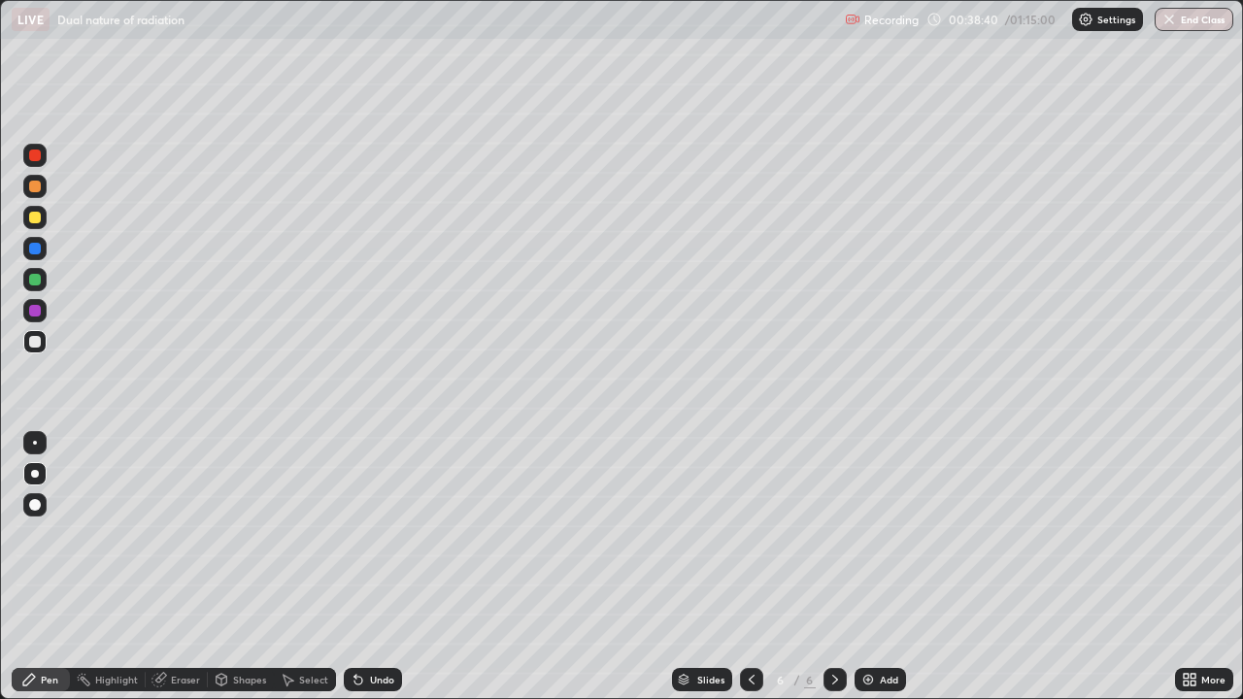
click at [174, 567] on div "Eraser" at bounding box center [185, 680] width 29 height 10
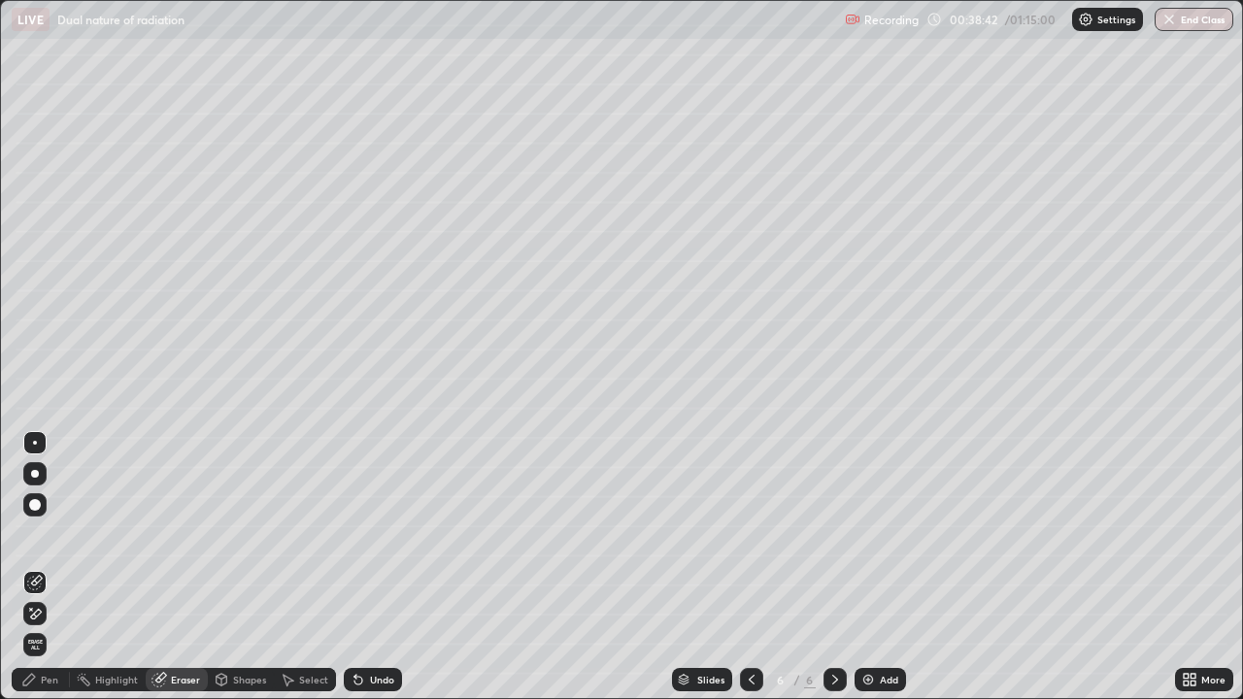
click at [50, 567] on div "Pen" at bounding box center [49, 680] width 17 height 10
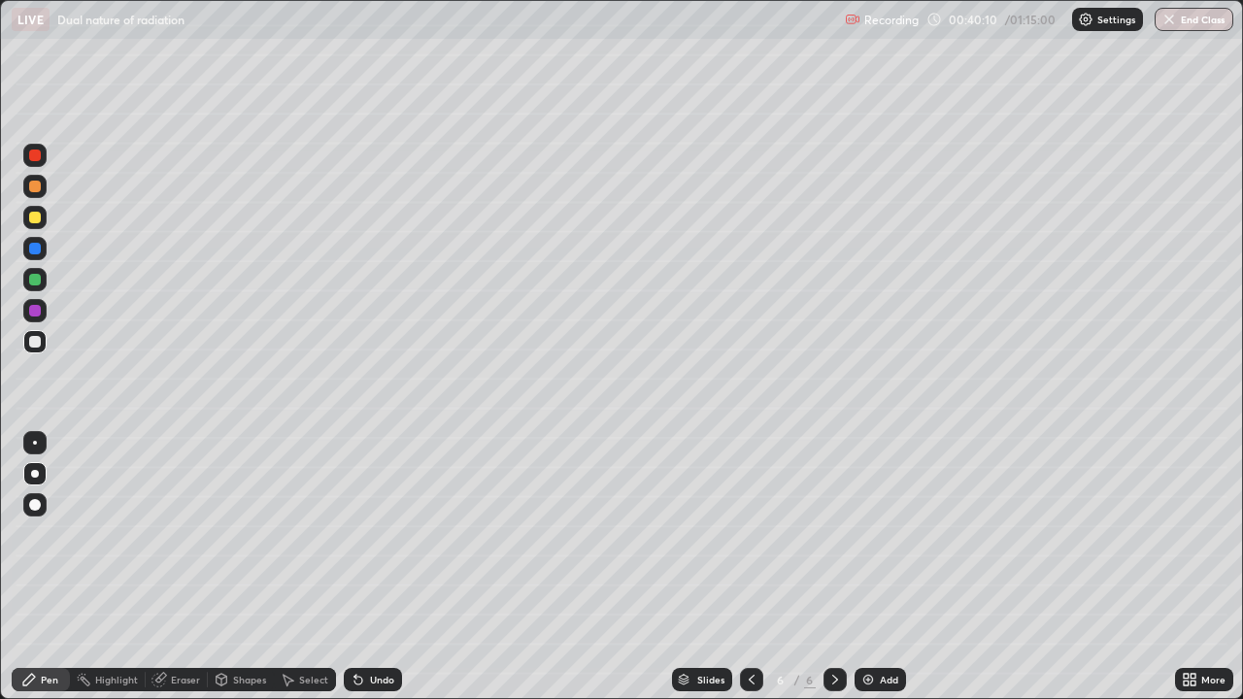
click at [177, 567] on div "Eraser" at bounding box center [185, 680] width 29 height 10
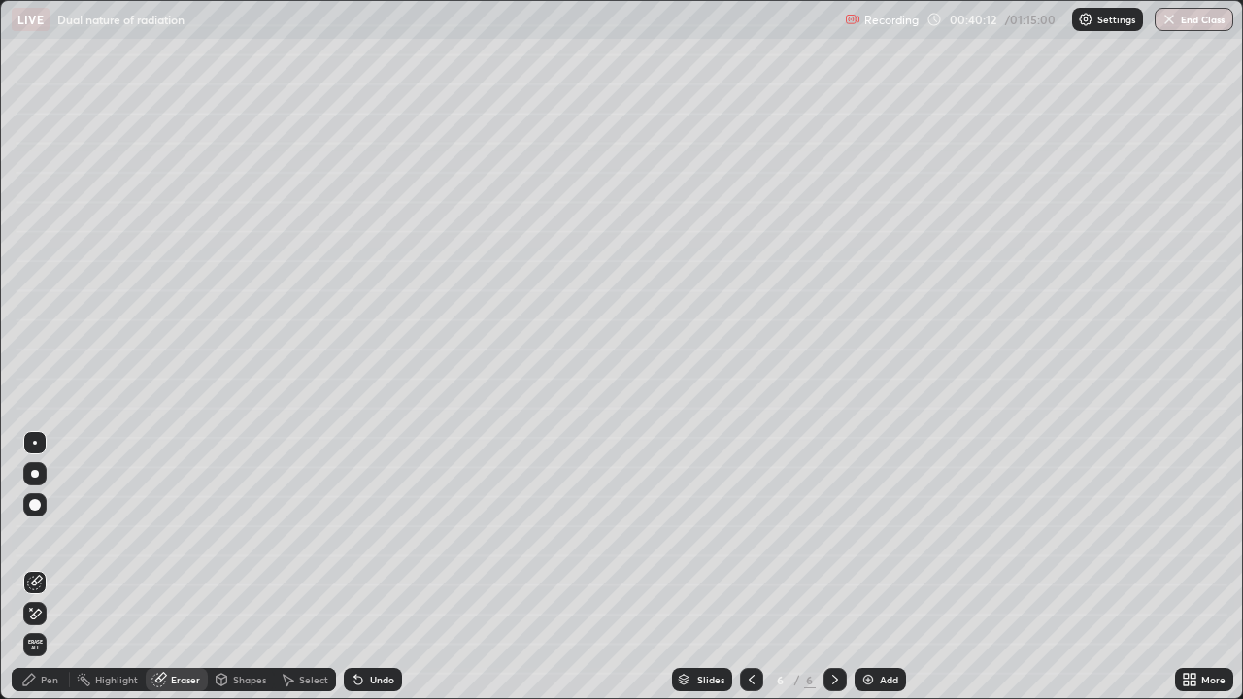
click at [34, 567] on icon at bounding box center [29, 680] width 12 height 12
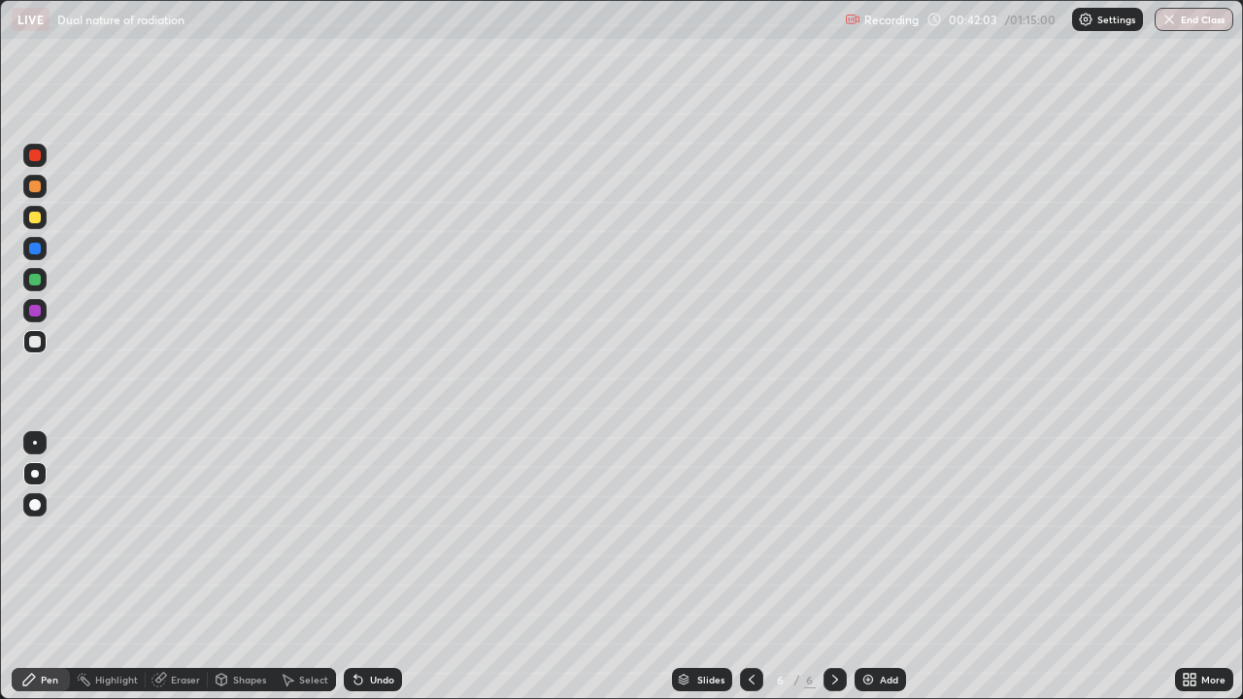
click at [872, 567] on img at bounding box center [868, 680] width 16 height 16
click at [370, 567] on div "Undo" at bounding box center [382, 680] width 24 height 10
click at [372, 567] on div "Undo" at bounding box center [382, 680] width 24 height 10
click at [373, 567] on div "Undo" at bounding box center [382, 680] width 24 height 10
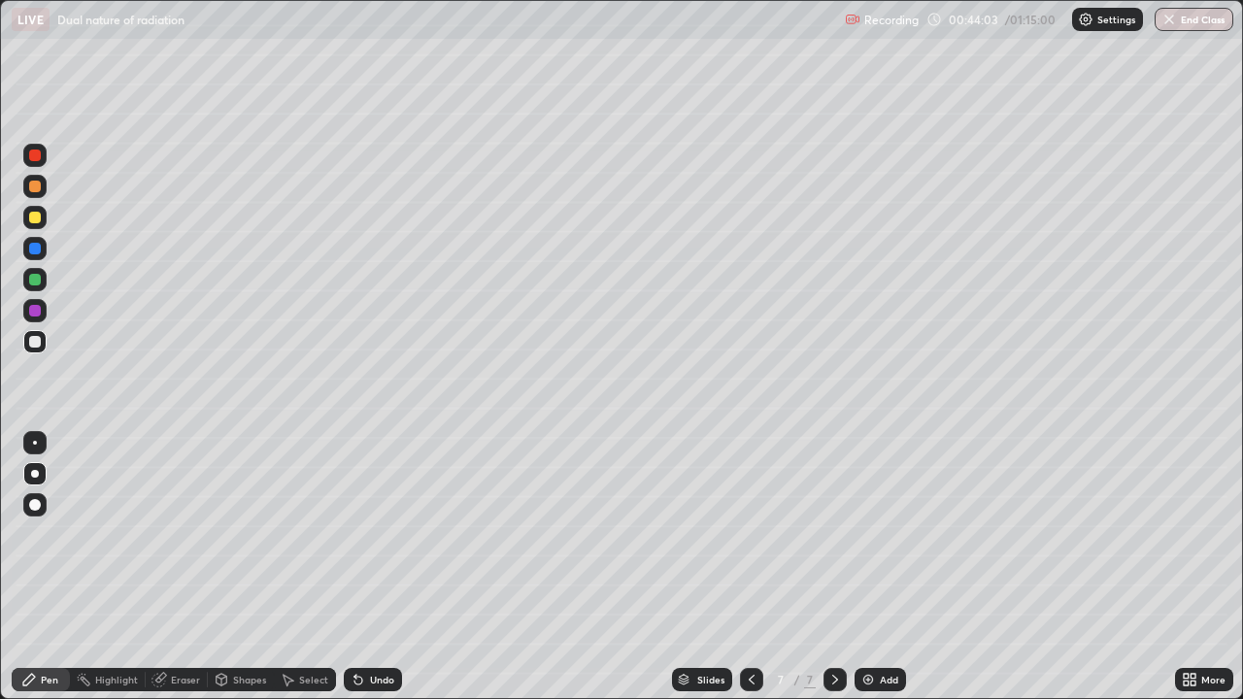
click at [749, 567] on icon at bounding box center [752, 680] width 16 height 16
click at [833, 567] on icon at bounding box center [835, 680] width 16 height 16
click at [834, 567] on icon at bounding box center [835, 680] width 6 height 10
click at [247, 567] on div "Shapes" at bounding box center [249, 680] width 33 height 10
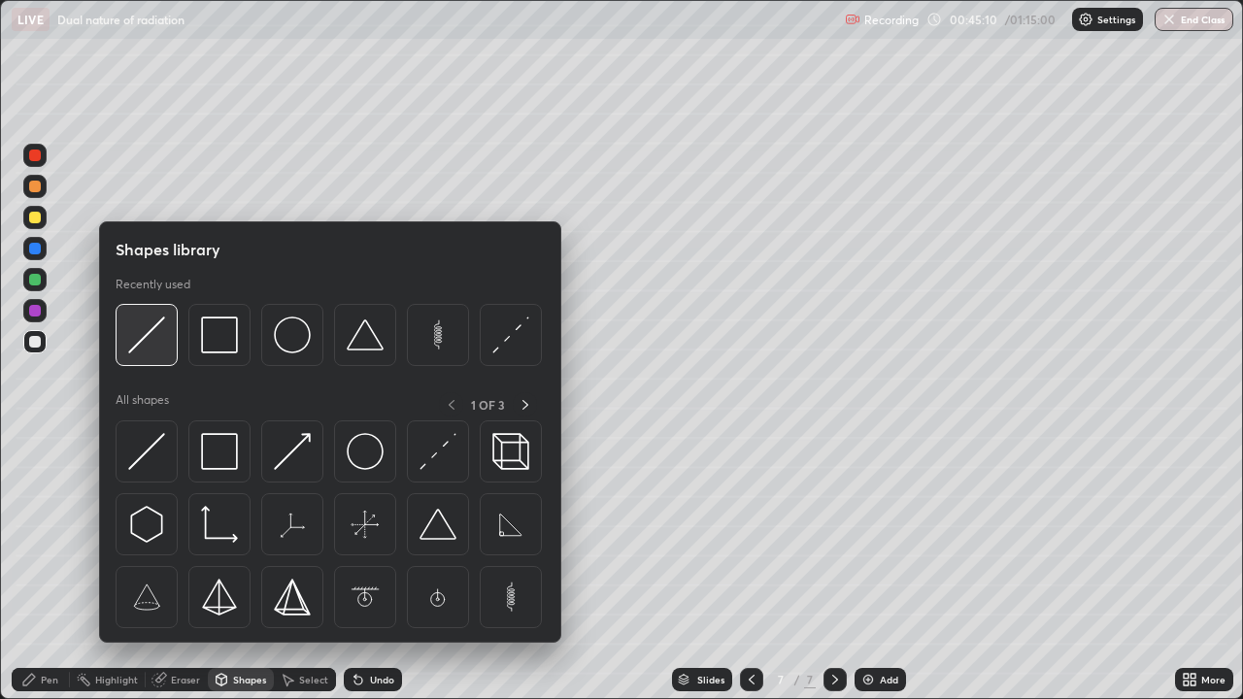
click at [169, 340] on div at bounding box center [147, 335] width 62 height 62
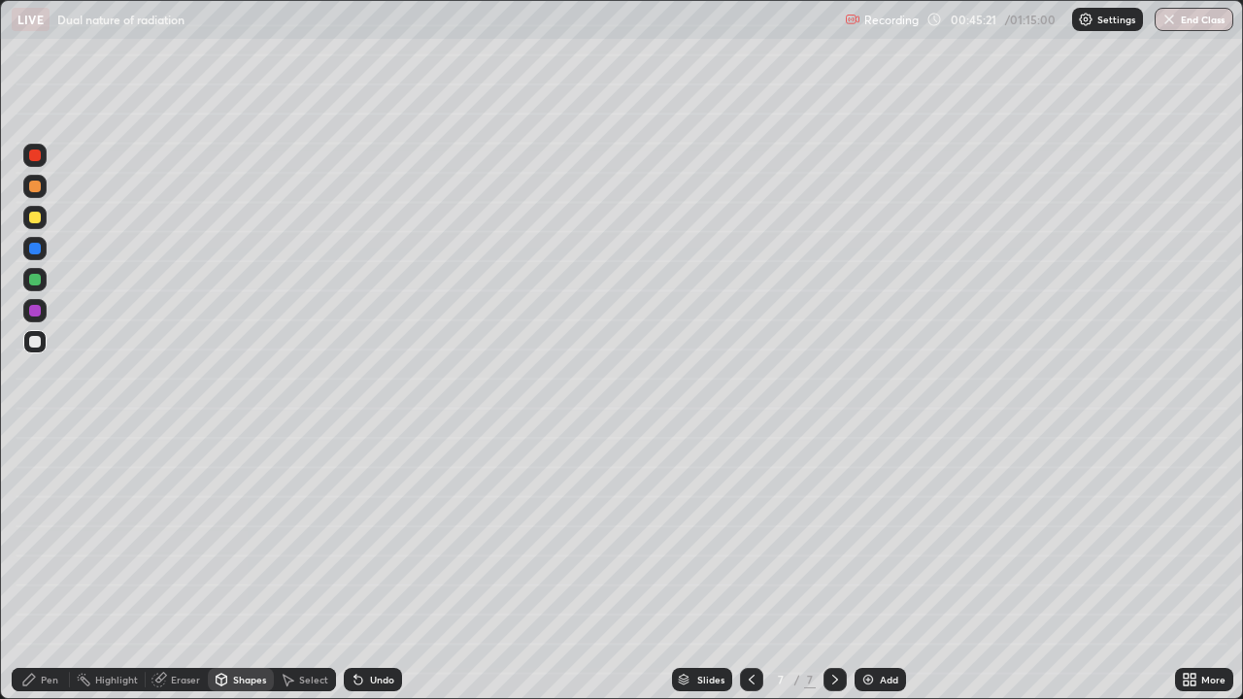
click at [45, 567] on div "Pen" at bounding box center [41, 679] width 58 height 23
click at [43, 220] on div at bounding box center [34, 217] width 23 height 23
click at [876, 567] on div "Add" at bounding box center [879, 679] width 51 height 23
click at [365, 567] on div "Undo" at bounding box center [373, 679] width 58 height 23
click at [176, 567] on div "Eraser" at bounding box center [185, 680] width 29 height 10
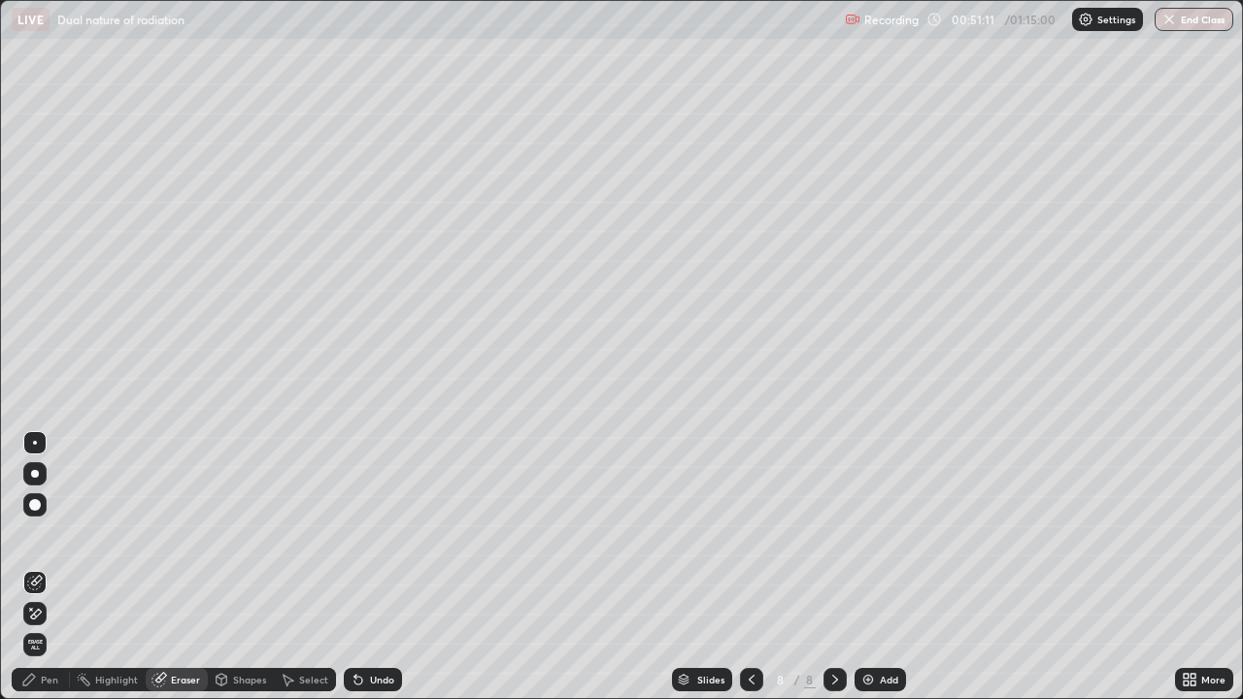
click at [45, 567] on div "Pen" at bounding box center [49, 680] width 17 height 10
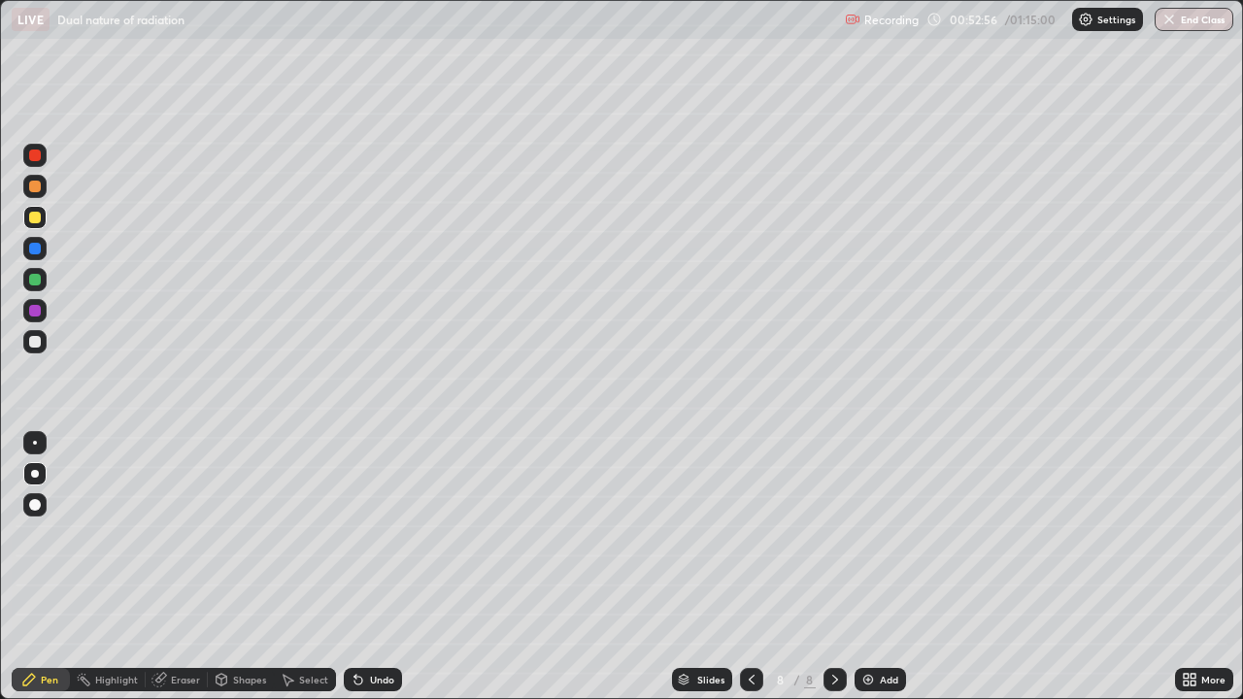
click at [875, 567] on div "Add" at bounding box center [879, 679] width 51 height 23
click at [178, 567] on div "Eraser" at bounding box center [185, 680] width 29 height 10
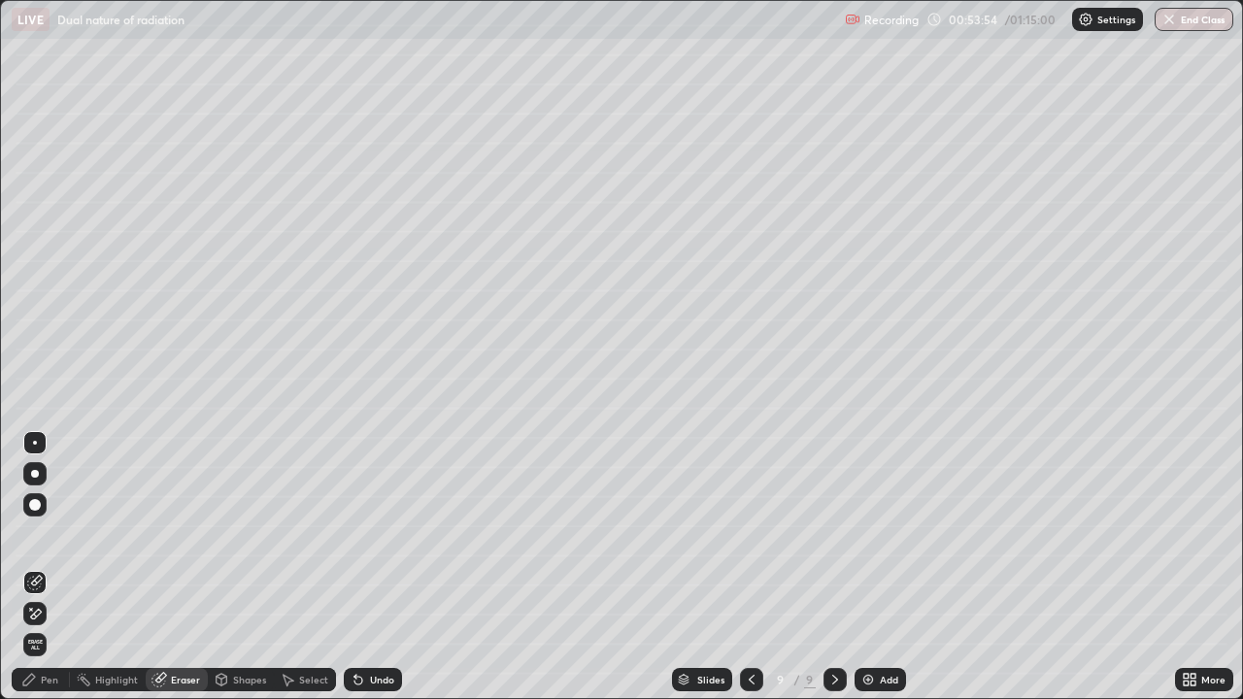
click at [56, 567] on div "Pen" at bounding box center [49, 680] width 17 height 10
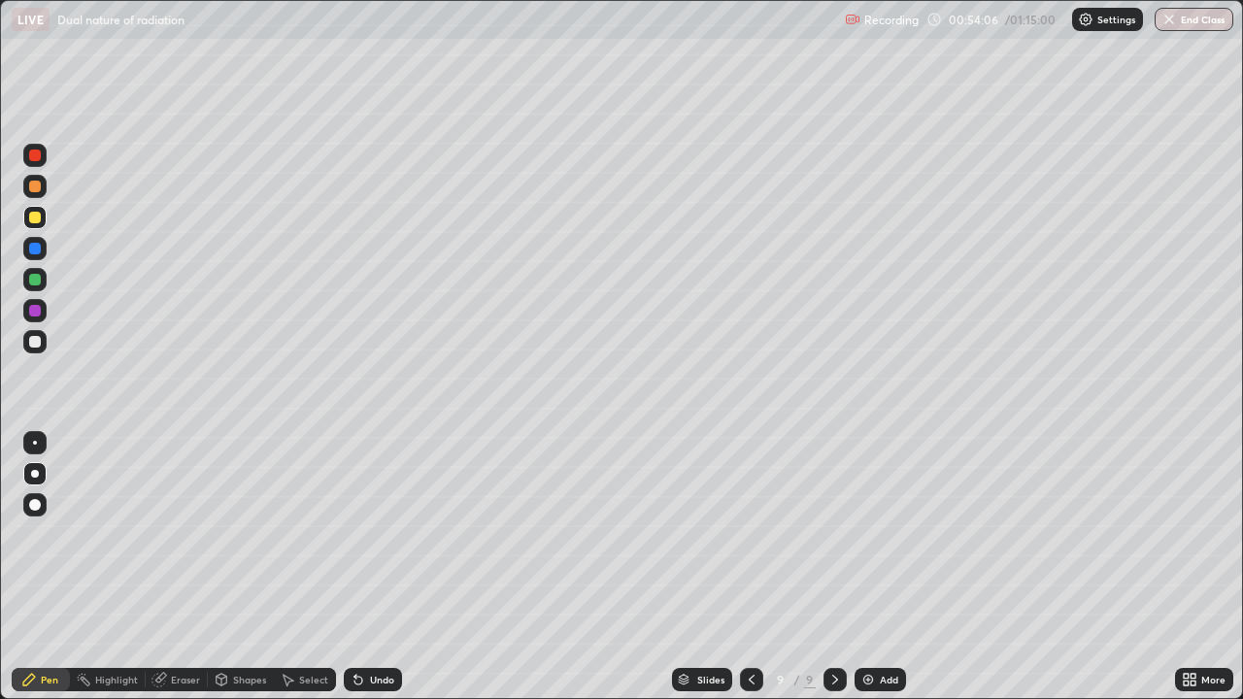
click at [370, 567] on div "Undo" at bounding box center [382, 680] width 24 height 10
click at [376, 567] on div "Undo" at bounding box center [382, 680] width 24 height 10
click at [875, 567] on div "Add" at bounding box center [879, 679] width 51 height 23
click at [379, 567] on div "Undo" at bounding box center [382, 680] width 24 height 10
click at [376, 567] on div "Undo" at bounding box center [382, 680] width 24 height 10
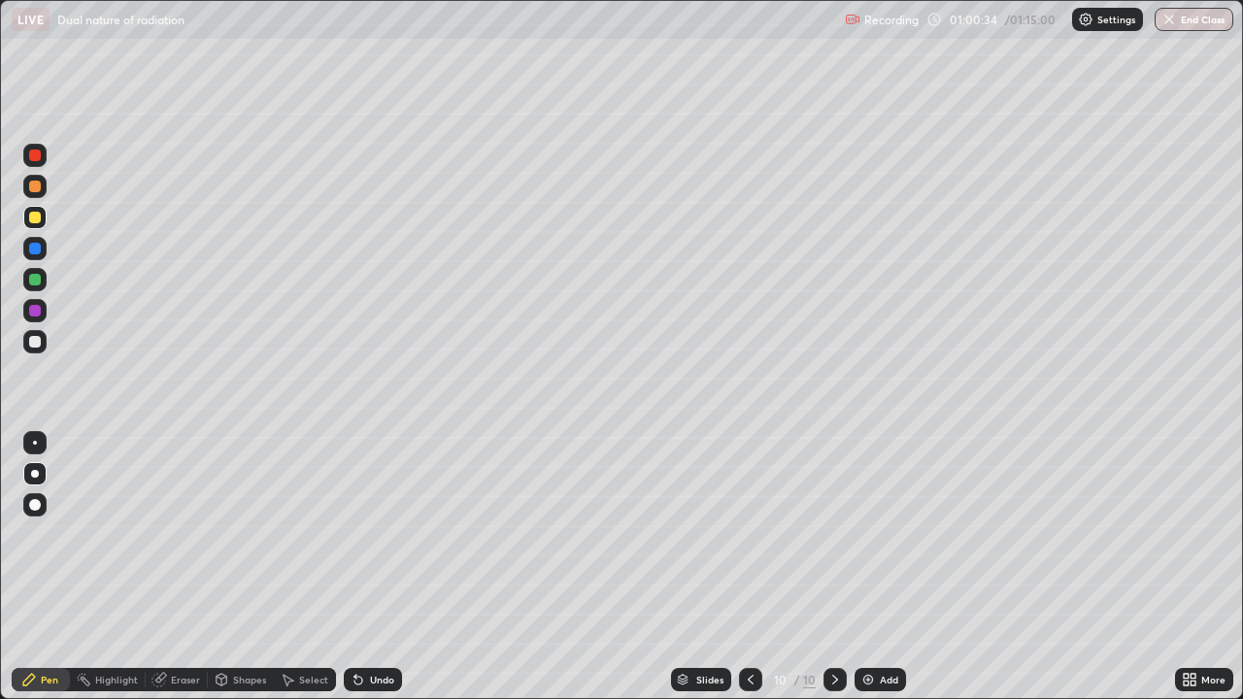
click at [373, 567] on div "Undo" at bounding box center [382, 680] width 24 height 10
click at [371, 567] on div "Undo" at bounding box center [382, 680] width 24 height 10
click at [370, 567] on div "Undo" at bounding box center [382, 680] width 24 height 10
click at [871, 567] on img at bounding box center [868, 680] width 16 height 16
click at [373, 567] on div "Undo" at bounding box center [382, 680] width 24 height 10
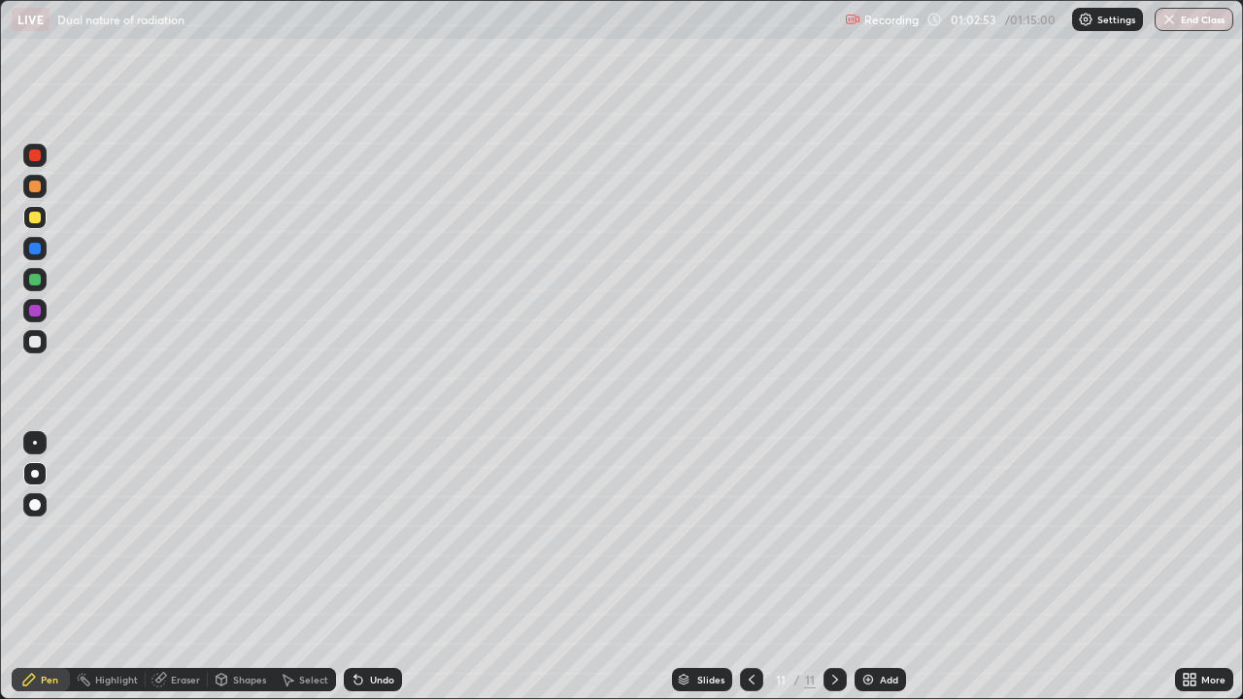
click at [375, 567] on div "Undo" at bounding box center [382, 680] width 24 height 10
click at [866, 567] on img at bounding box center [868, 680] width 16 height 16
click at [176, 567] on div "Eraser" at bounding box center [185, 680] width 29 height 10
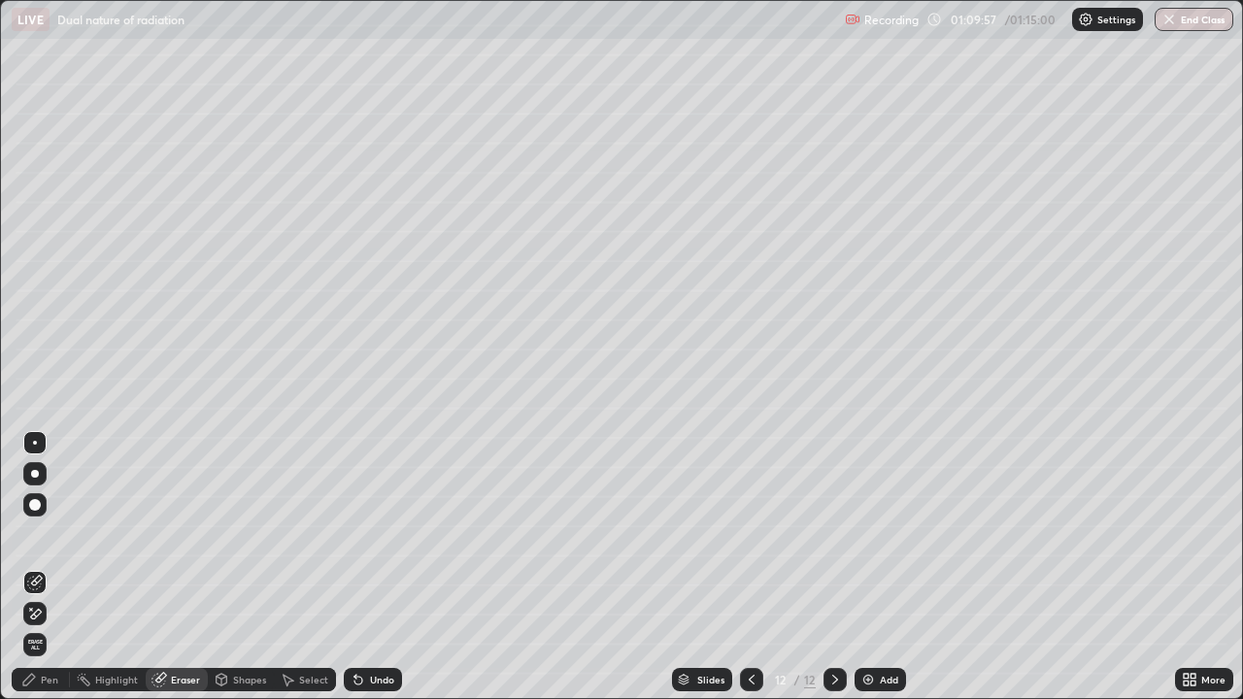
click at [42, 567] on icon at bounding box center [35, 614] width 16 height 17
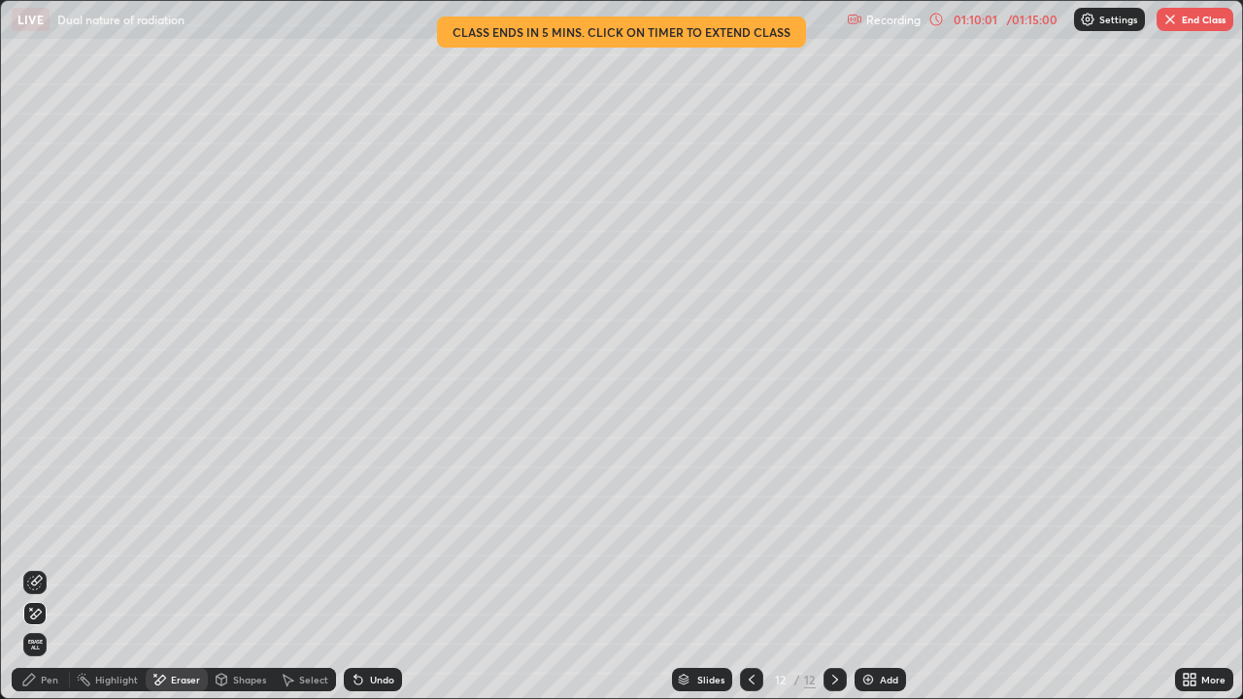
click at [44, 567] on div "Pen" at bounding box center [49, 680] width 17 height 10
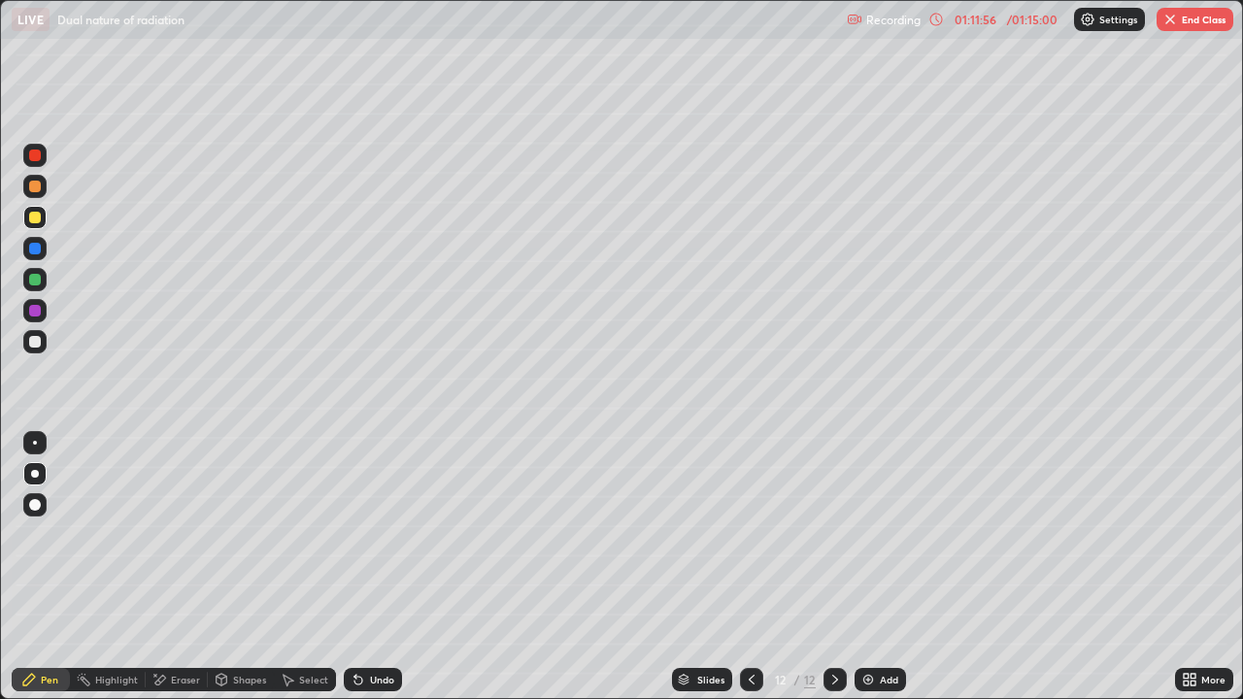
click at [1181, 19] on button "End Class" at bounding box center [1194, 19] width 77 height 23
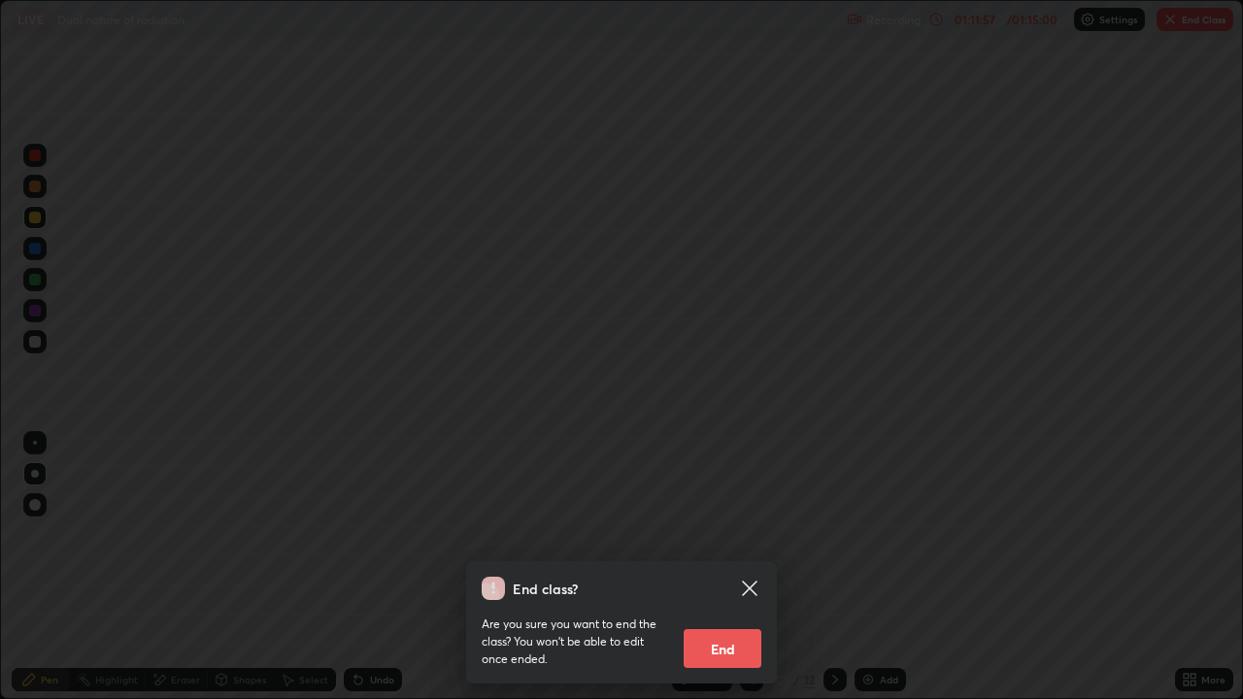
click at [730, 567] on button "End" at bounding box center [722, 648] width 78 height 39
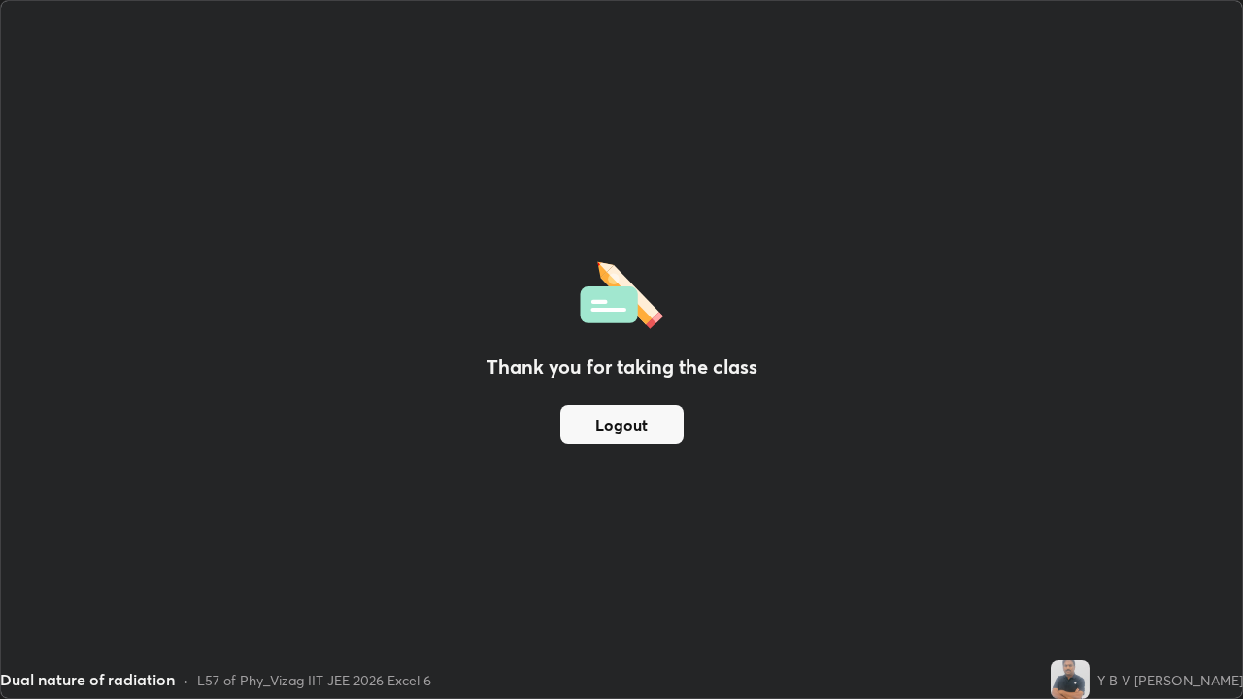
click at [655, 421] on button "Logout" at bounding box center [621, 424] width 123 height 39
